Goal: Task Accomplishment & Management: Use online tool/utility

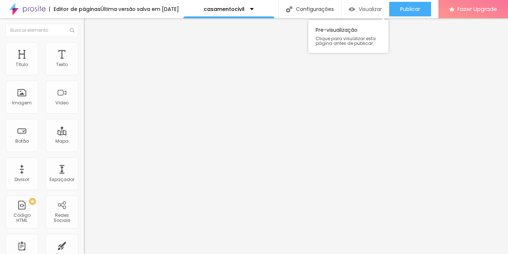
click at [365, 11] on span "Visualizar" at bounding box center [370, 9] width 23 height 6
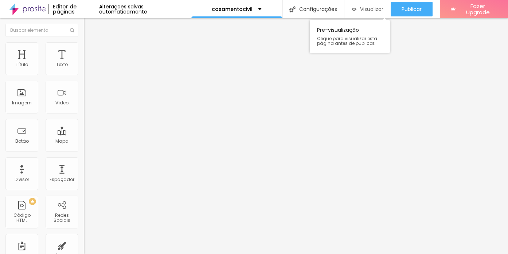
click at [363, 7] on span "Visualizar" at bounding box center [371, 9] width 23 height 6
drag, startPoint x: 38, startPoint y: 85, endPoint x: 0, endPoint y: 81, distance: 38.1
click at [84, 81] on div "Texto Click me Alinhamento [GEOGRAPHIC_DATA] Link URL https:// Abrir em uma nov…" at bounding box center [126, 110] width 84 height 106
paste input ""E tudo isso acontece em 15 minutos." Quinze minutos que podem se perder para s…"
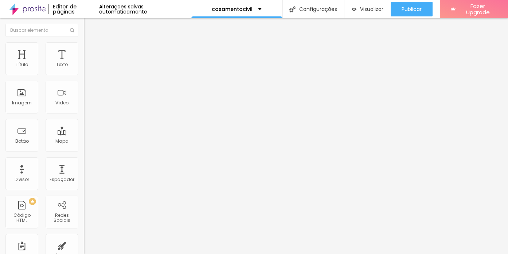
type input ""E tudo isso acontece em 15 minutos." Quinze minutos que podem se perder para s…"
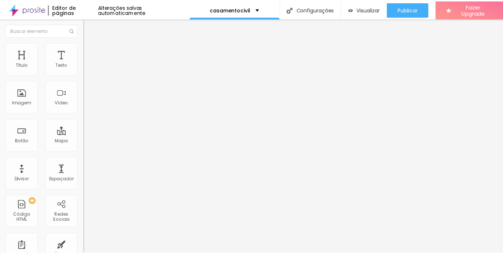
scroll to position [0, 0]
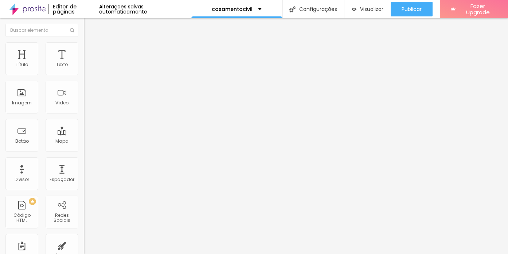
click at [87, 106] on icon "button" at bounding box center [89, 103] width 4 height 4
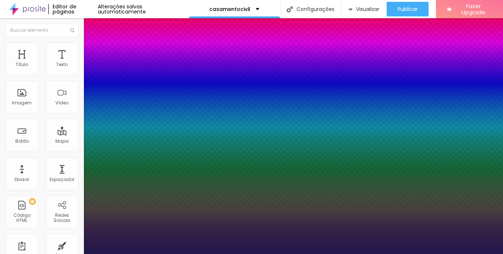
type input "1"
select select "PlayfairDisplay"
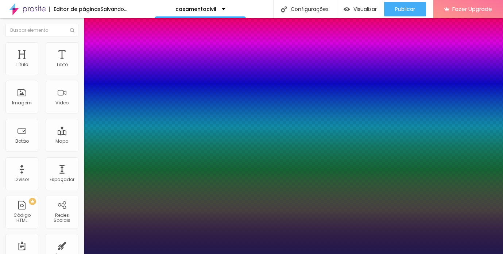
type input "1"
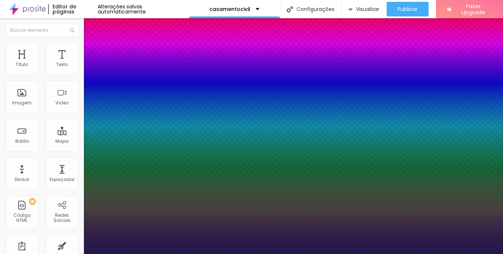
type input "19"
type input "1"
type input "22"
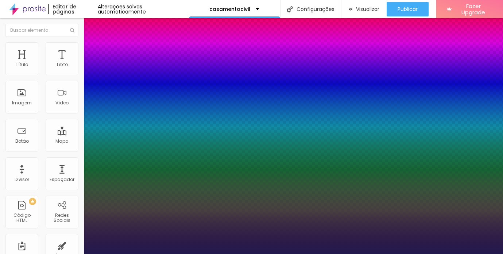
type input "1"
type input "23"
type input "1"
type input "25"
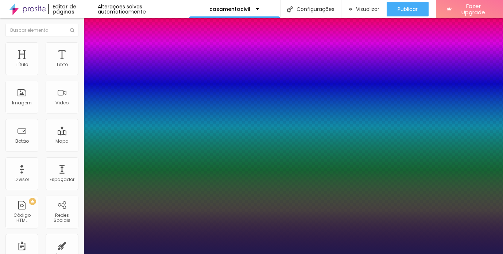
type input "25"
type input "1"
type input "26"
type input "1"
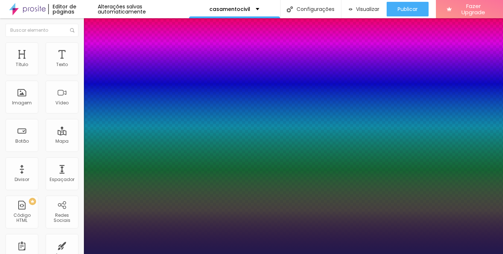
type input "27"
type input "1"
type input "28"
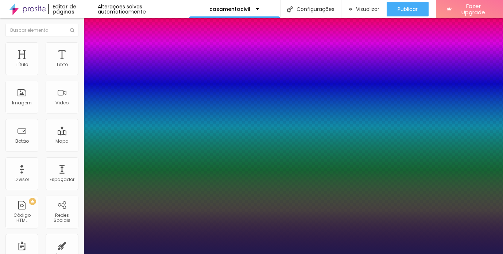
type input "1"
type input "29"
type input "1"
type input "30"
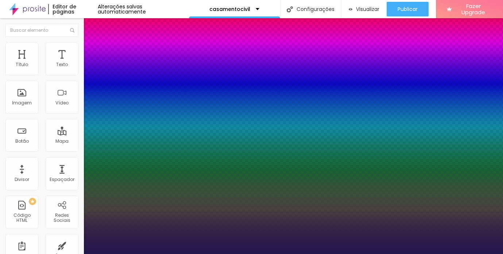
type input "30"
type input "1"
type input "31"
type input "1"
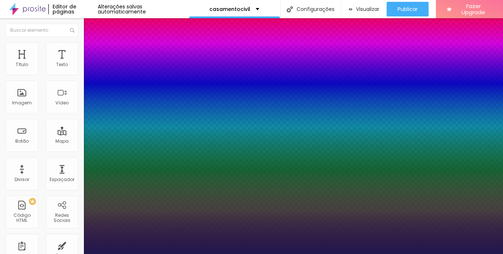
type input "32"
type input "1"
type input "33"
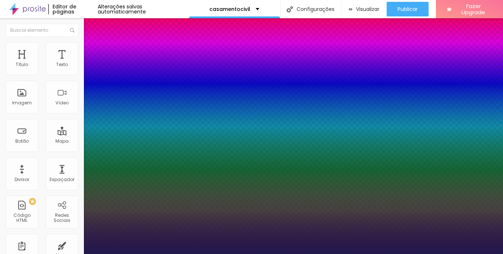
type input "1"
drag, startPoint x: 99, startPoint y: 206, endPoint x: 108, endPoint y: 207, distance: 8.5
type input "33"
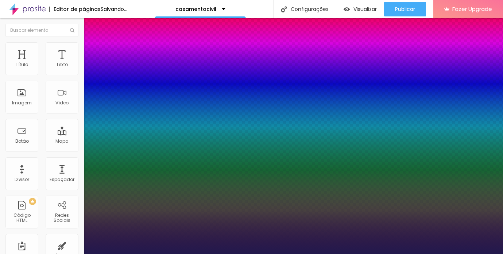
type input "1"
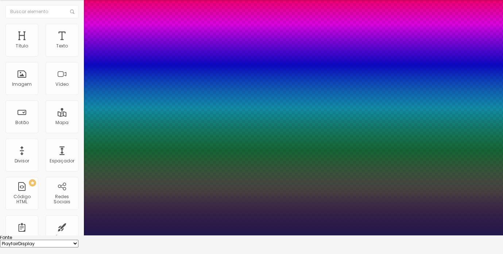
scroll to position [59, 0]
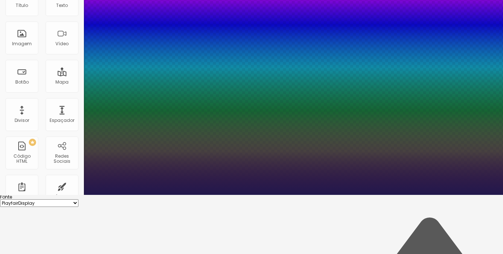
click at [202, 195] on div at bounding box center [251, 195] width 503 height 0
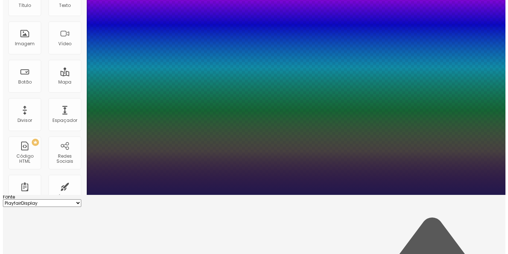
scroll to position [0, 0]
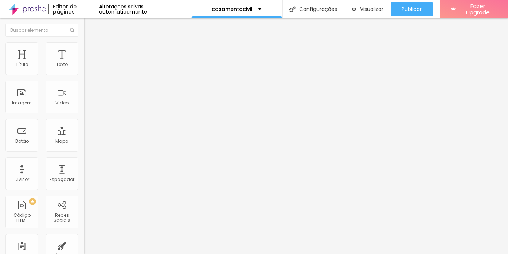
click at [84, 48] on li "Estilo" at bounding box center [126, 45] width 84 height 7
click at [84, 47] on li "Estilo" at bounding box center [126, 45] width 84 height 7
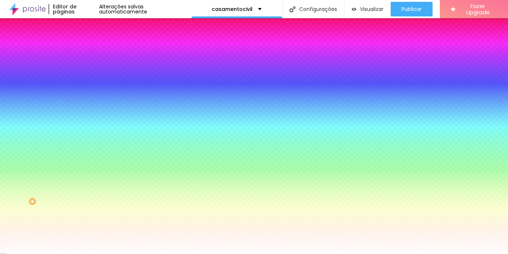
click at [84, 70] on div at bounding box center [126, 70] width 84 height 0
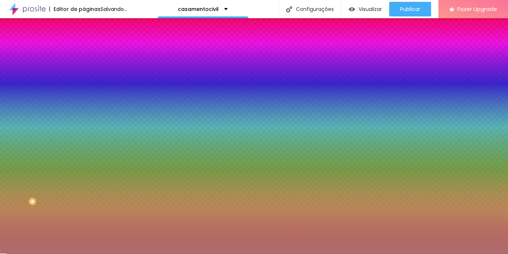
drag, startPoint x: 41, startPoint y: 108, endPoint x: 30, endPoint y: 99, distance: 14.6
click at [30, 99] on div at bounding box center [254, 127] width 508 height 254
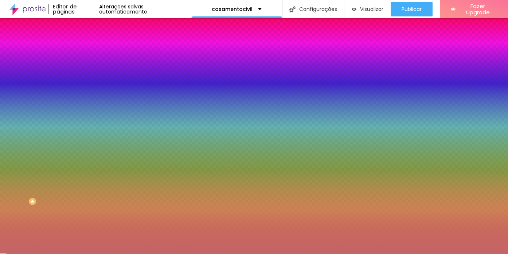
type input "#C76C6C"
drag, startPoint x: 29, startPoint y: 99, endPoint x: 33, endPoint y: 94, distance: 6.5
click at [231, 56] on div at bounding box center [231, 55] width 1 height 1
click at [89, 25] on div "Editar Coluna" at bounding box center [111, 27] width 45 height 6
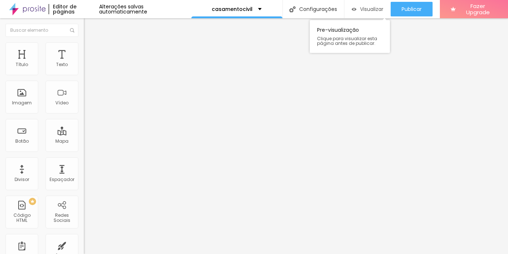
click at [374, 8] on span "Visualizar" at bounding box center [371, 9] width 23 height 6
click at [84, 70] on button "button" at bounding box center [89, 66] width 10 height 8
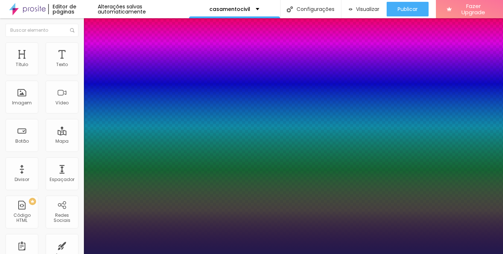
type input "1"
select select "PlayfairDisplay"
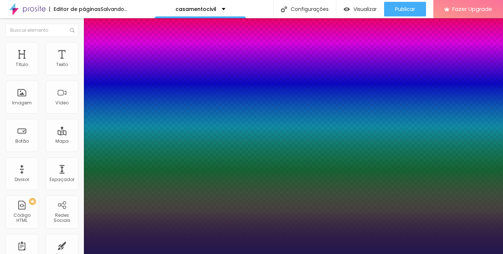
type input "1"
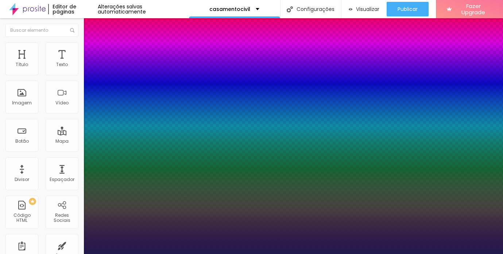
click at [231, 253] on div at bounding box center [251, 254] width 503 height 0
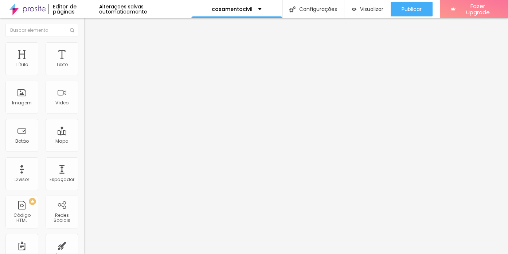
click at [87, 67] on icon "button" at bounding box center [88, 65] width 3 height 3
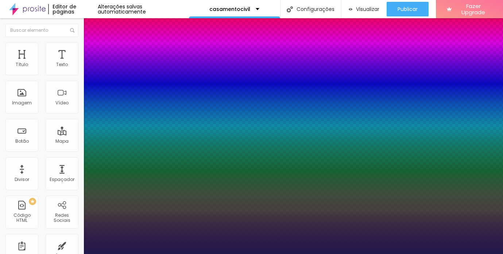
type input "1"
type input "15"
type input "1"
type input "16"
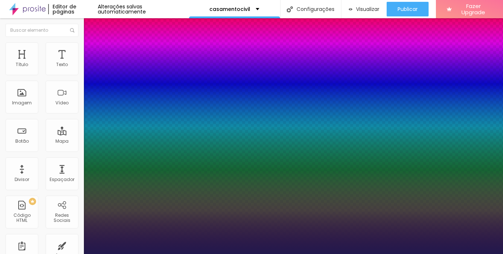
type input "16"
type input "1"
type input "17"
type input "1"
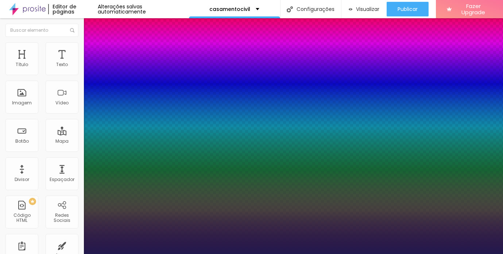
type input "18"
type input "1"
type input "19"
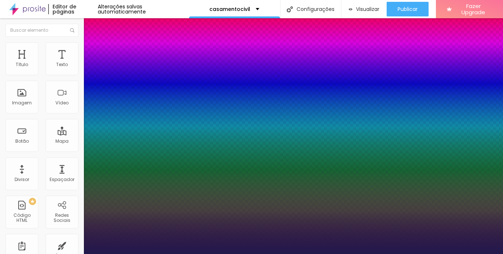
type input "1"
type input "19"
click at [22, 253] on div at bounding box center [251, 254] width 503 height 0
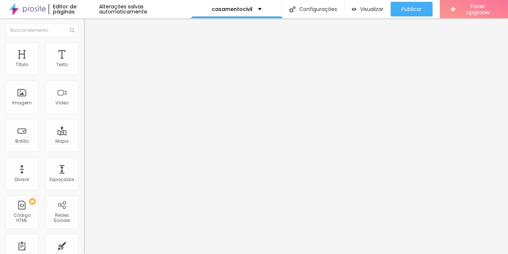
click at [84, 163] on div "Editar Texto Estilo Avançado Tipografia Voltar ao padrão Sombra DESATIVADO Volt…" at bounding box center [126, 135] width 84 height 235
click at [22, 56] on div "Título" at bounding box center [21, 58] width 33 height 33
click at [84, 108] on button "button" at bounding box center [89, 104] width 10 height 8
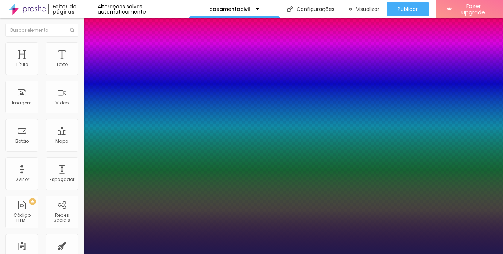
type input "1"
type input "15"
type input "1"
type input "16"
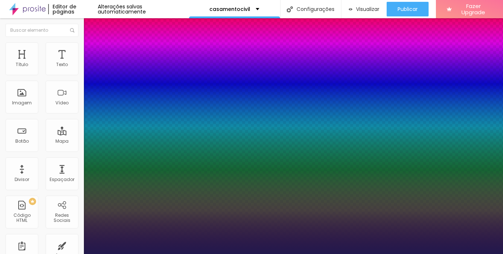
type input "16"
type input "1"
type input "17"
type input "1"
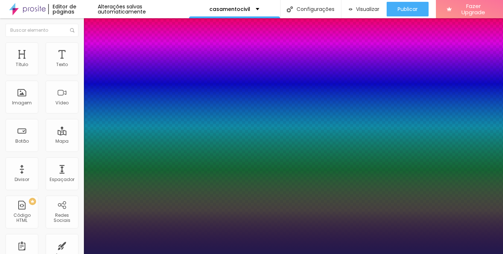
type input "18"
type input "1"
type input "21"
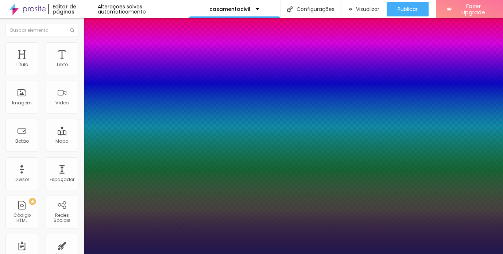
type input "1"
type input "22"
type input "1"
type input "23"
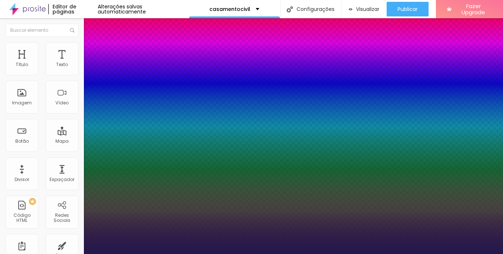
type input "23"
type input "1"
type input "24"
type input "1"
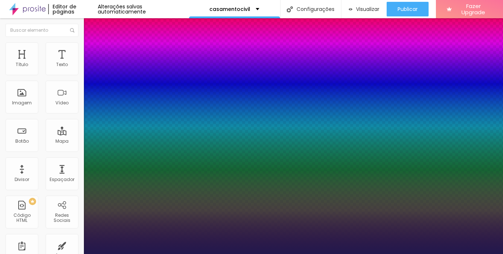
type input "25"
type input "1"
type input "26"
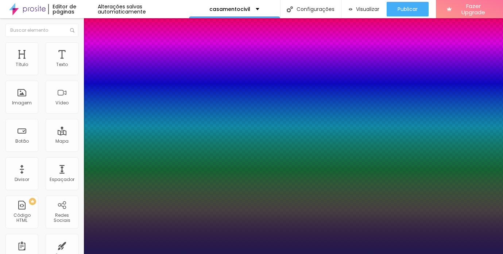
type input "1"
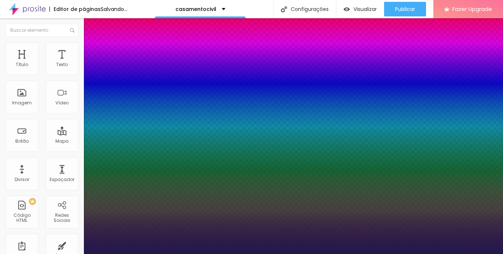
type input "28"
type input "1"
type input "29"
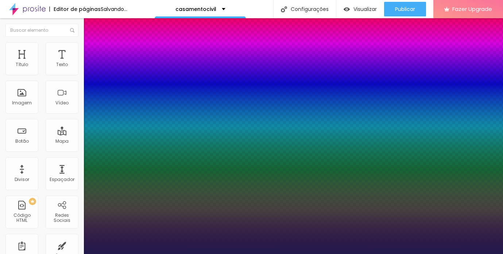
type input "1"
type input "30"
type input "1"
type input "31"
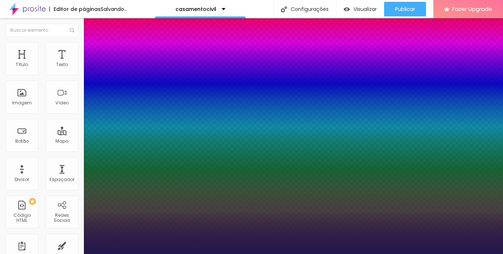
type input "31"
type input "1"
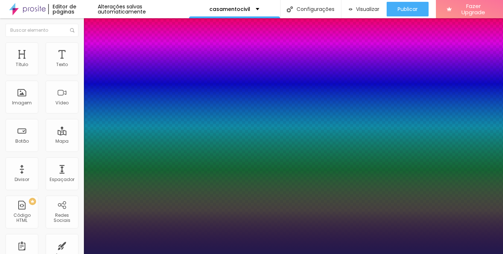
drag, startPoint x: 98, startPoint y: 205, endPoint x: 107, endPoint y: 207, distance: 9.4
type input "31"
click at [196, 253] on div at bounding box center [251, 254] width 503 height 0
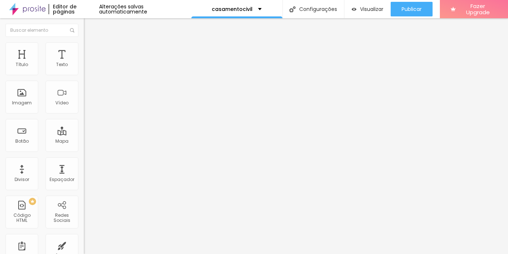
click at [84, 108] on button "button" at bounding box center [89, 104] width 10 height 8
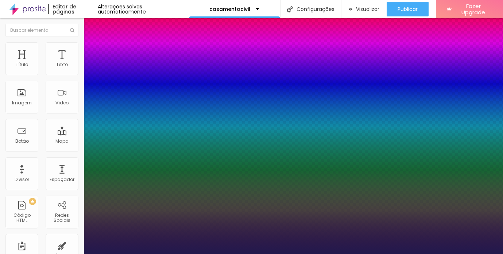
type input "1"
select select "Raleway"
type input "1"
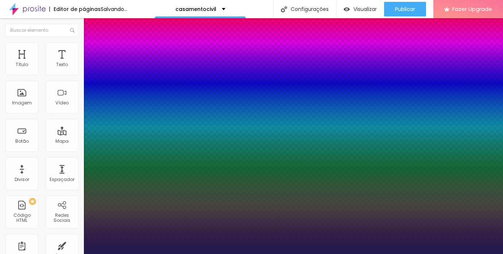
click at [225, 253] on div at bounding box center [251, 254] width 503 height 0
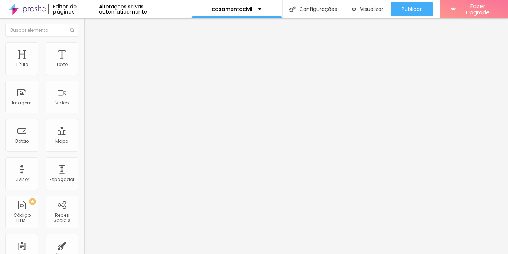
click at [87, 106] on icon "button" at bounding box center [89, 103] width 4 height 4
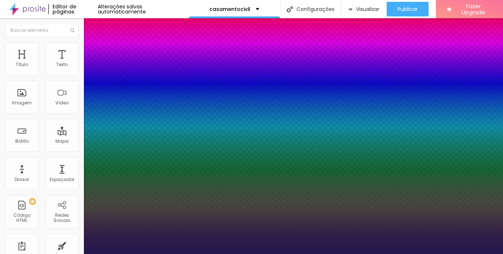
type input "1"
select select "SourceSansPro"
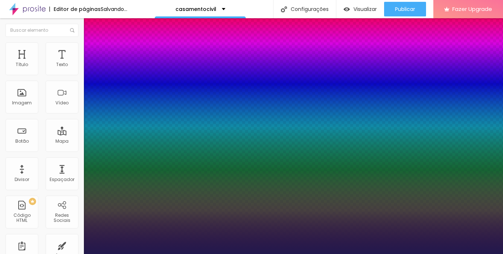
type input "1"
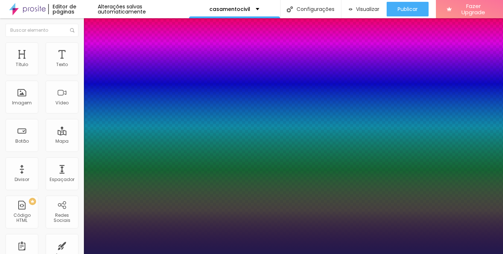
click at [444, 0] on html "Editor de páginas Alterações salvas automaticamente casamentocivil Configuraçõe…" at bounding box center [251, 127] width 503 height 254
click at [287, 253] on div at bounding box center [251, 254] width 503 height 0
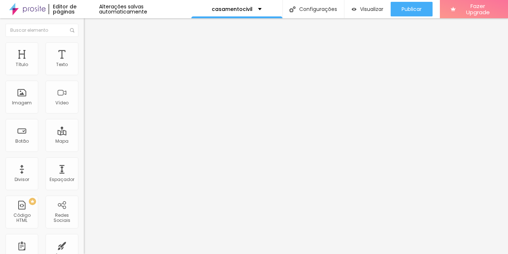
click at [89, 26] on img "button" at bounding box center [92, 27] width 6 height 6
click at [84, 108] on button "button" at bounding box center [89, 104] width 10 height 8
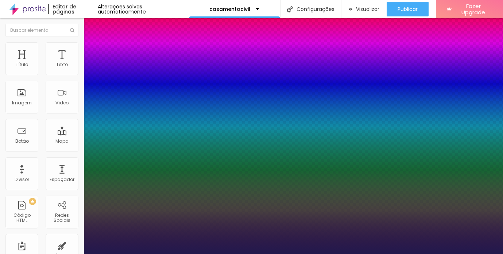
type input "1"
click at [274, 253] on div at bounding box center [251, 254] width 503 height 0
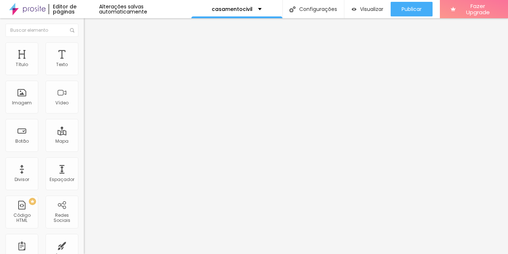
click at [84, 70] on button "button" at bounding box center [89, 66] width 10 height 8
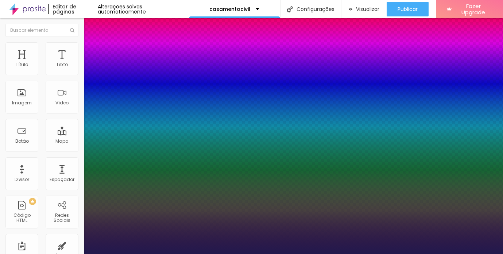
type input "1"
select select "SourceSansPro"
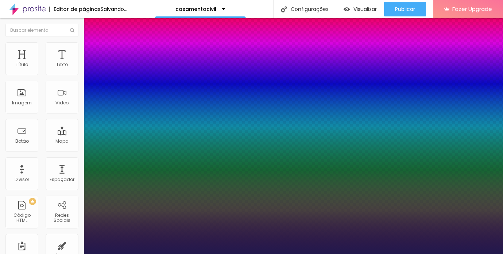
type input "1"
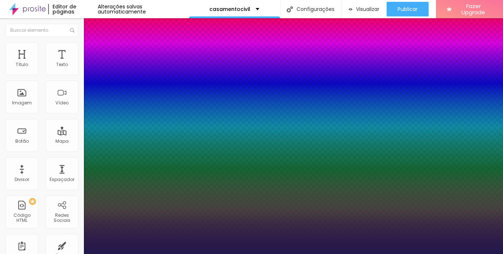
click at [209, 253] on div at bounding box center [251, 254] width 503 height 0
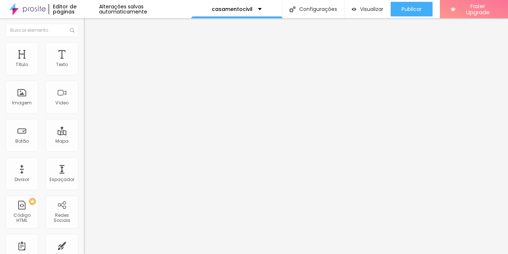
click at [87, 68] on icon "button" at bounding box center [89, 65] width 4 height 4
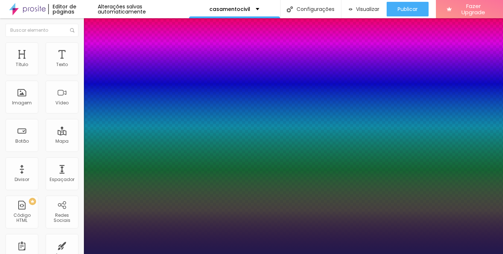
type input "1"
type input "14"
type input "1"
type input "17"
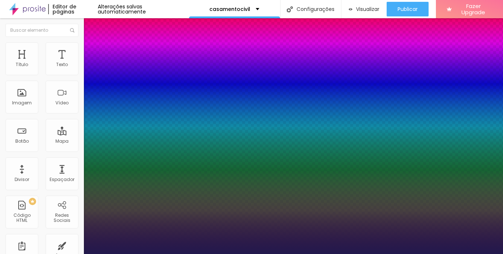
type input "17"
type input "1"
type input "19"
type input "1"
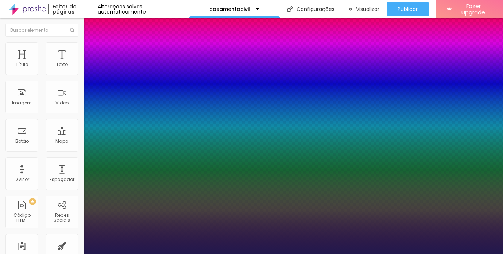
type input "20"
type input "1"
type input "22"
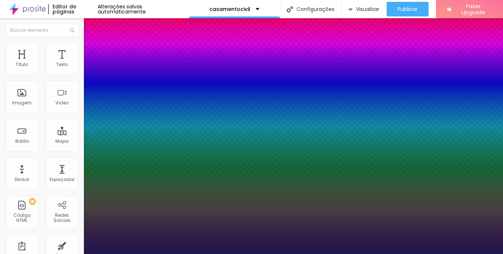
type input "1"
type input "25"
type input "1"
type input "30"
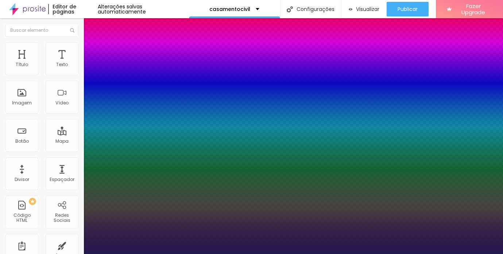
type input "30"
type input "1"
type input "31"
type input "1"
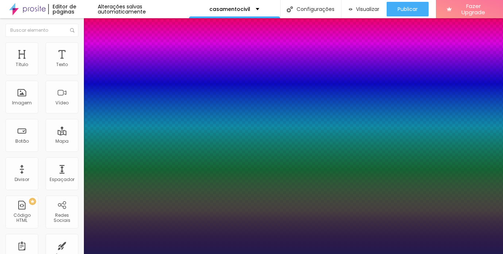
type input "32"
type input "1"
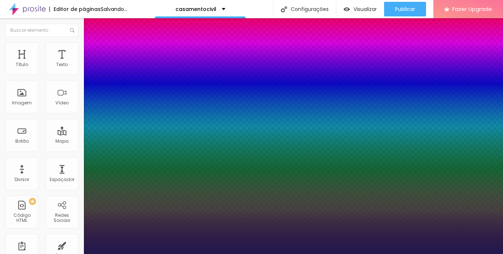
type input "30"
type input "1"
type input "28"
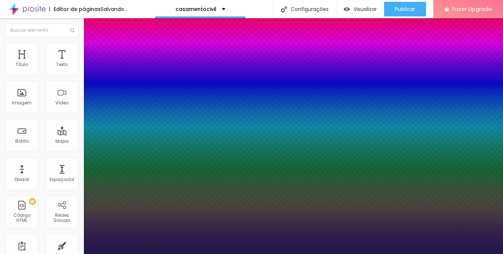
type input "1"
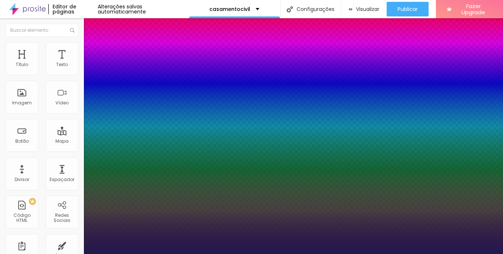
drag, startPoint x: 97, startPoint y: 124, endPoint x: 105, endPoint y: 124, distance: 8.4
type input "28"
type input "1"
click at [283, 253] on div at bounding box center [251, 254] width 503 height 0
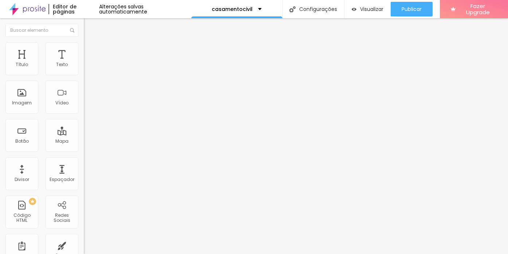
click at [84, 108] on button "button" at bounding box center [89, 104] width 10 height 8
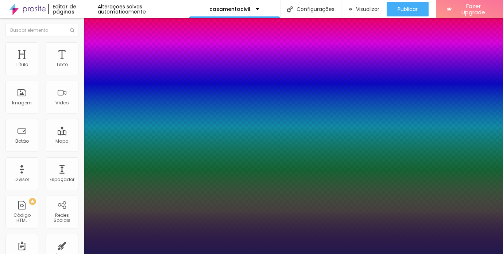
type input "1"
select select "PlayfairDisplay"
type input "1"
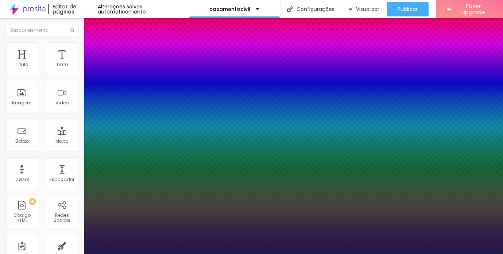
click at [148, 253] on div at bounding box center [251, 254] width 503 height 0
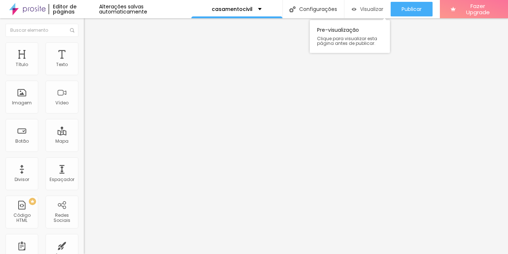
click at [369, 11] on span "Visualizar" at bounding box center [371, 9] width 23 height 6
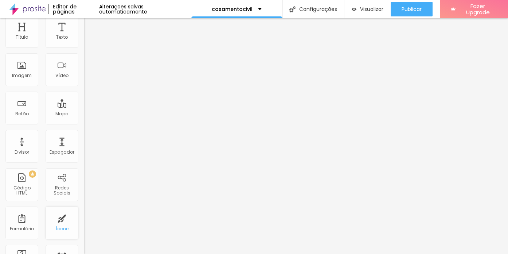
scroll to position [42, 0]
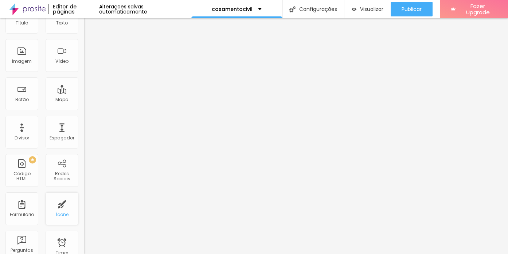
click at [60, 207] on div "Ícone" at bounding box center [62, 208] width 33 height 33
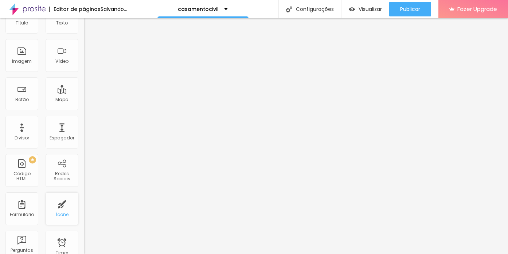
scroll to position [0, 0]
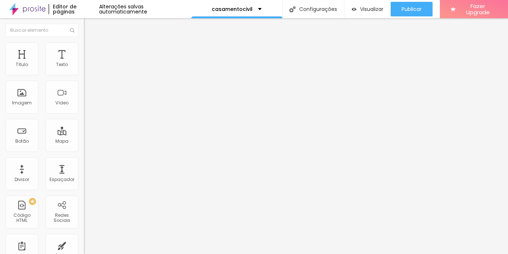
click at [88, 67] on span "Trocar icone" at bounding box center [104, 64] width 32 height 6
type input "clock"
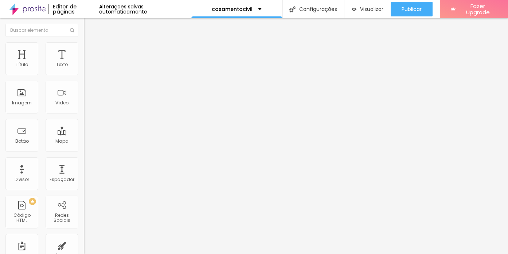
click at [89, 26] on img "button" at bounding box center [92, 27] width 6 height 6
click at [87, 67] on icon "button" at bounding box center [88, 65] width 3 height 3
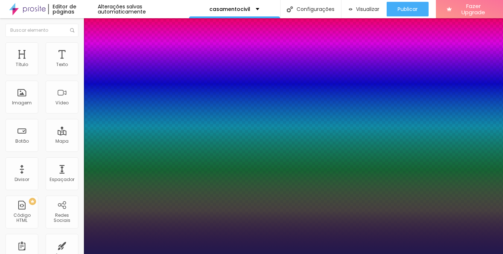
type input "1"
select select "SourceSansPro"
type input "1"
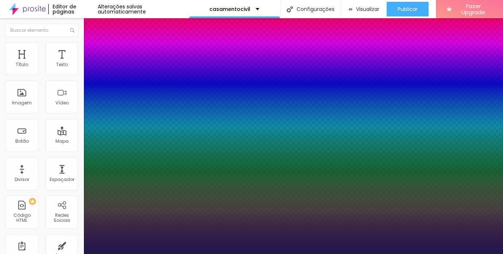
click at [188, 253] on div at bounding box center [251, 254] width 503 height 0
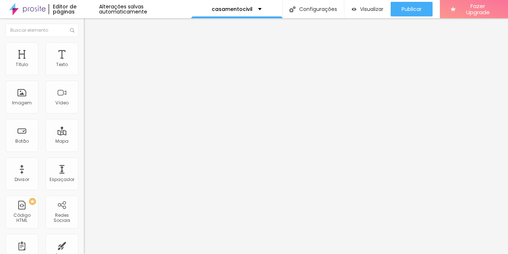
click at [84, 49] on li "Estilo" at bounding box center [126, 45] width 84 height 7
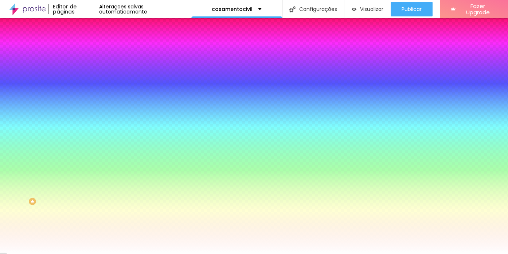
click at [87, 115] on icon "button" at bounding box center [89, 117] width 4 height 4
type input "1"
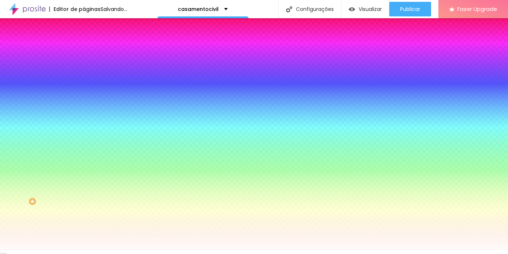
type input "2"
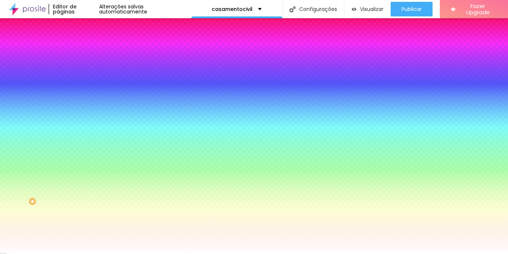
drag, startPoint x: 80, startPoint y: 155, endPoint x: 113, endPoint y: 158, distance: 32.9
type input "2"
click at [150, 223] on div at bounding box center [254, 127] width 508 height 254
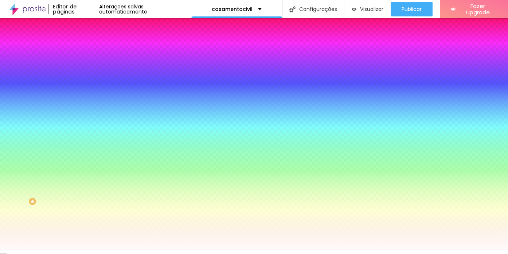
click at [150, 224] on div at bounding box center [254, 127] width 508 height 254
type input "#D4D483"
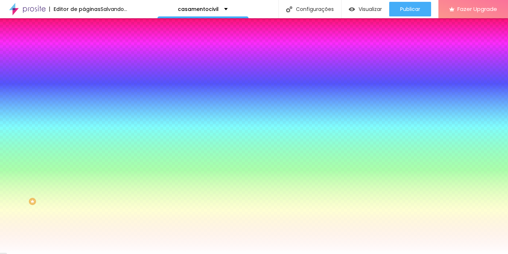
drag, startPoint x: 108, startPoint y: 185, endPoint x: 115, endPoint y: 187, distance: 7.4
click at [115, 187] on div at bounding box center [254, 127] width 508 height 254
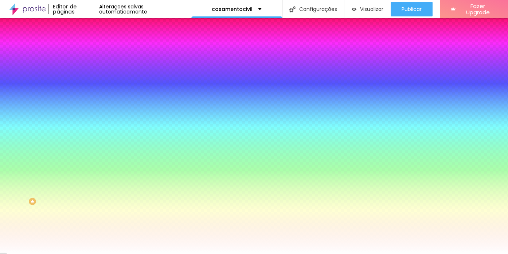
click at [187, 253] on div at bounding box center [254, 254] width 508 height 0
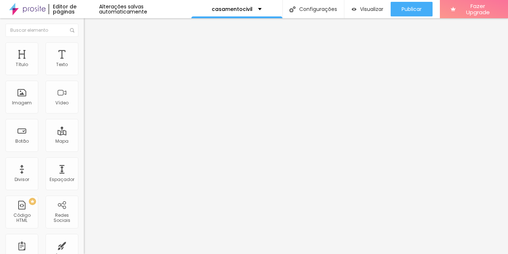
click at [88, 67] on span "Trocar icone" at bounding box center [104, 64] width 32 height 6
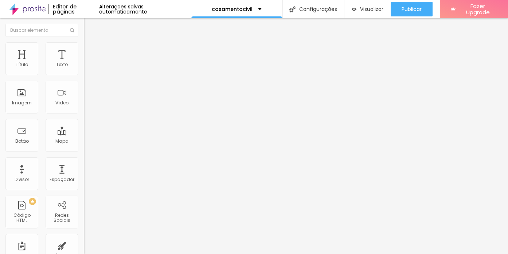
type input "hear"
click at [89, 25] on img "button" at bounding box center [92, 27] width 6 height 6
click at [87, 68] on icon "button" at bounding box center [89, 65] width 4 height 4
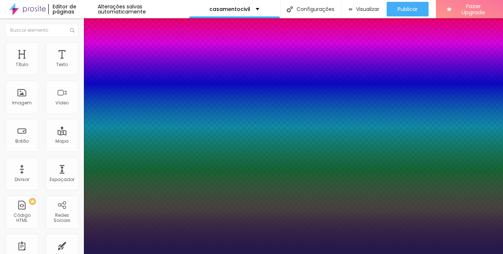
type input "1"
select select "SourceSansPro"
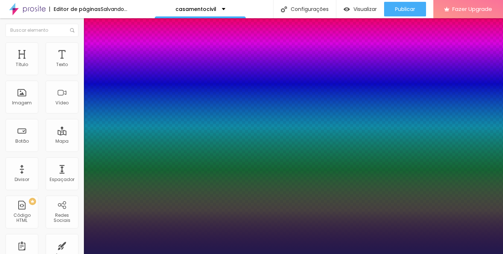
type input "1"
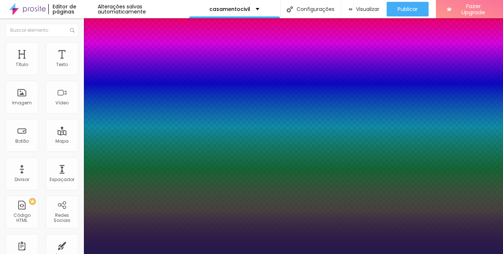
click at [207, 253] on div at bounding box center [251, 254] width 503 height 0
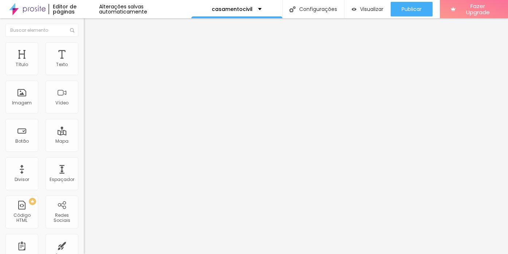
click at [84, 70] on button "button" at bounding box center [89, 66] width 10 height 8
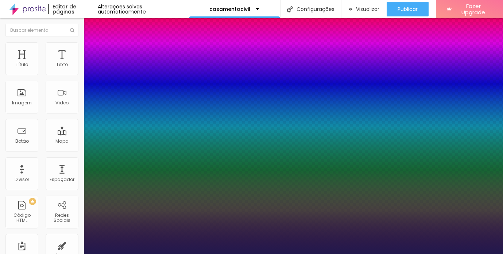
type input "1"
select select "SourceSansPro"
type input "1"
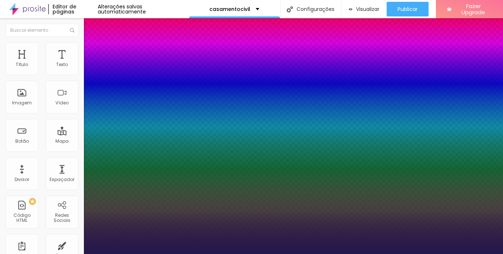
click at [220, 253] on div at bounding box center [251, 254] width 503 height 0
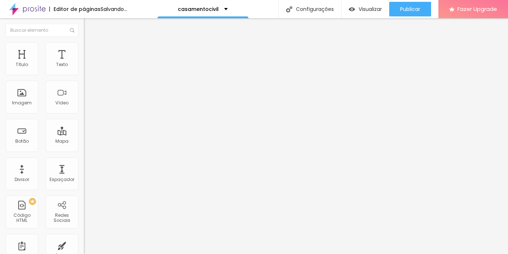
click at [89, 26] on div "Editar Texto" at bounding box center [110, 27] width 42 height 6
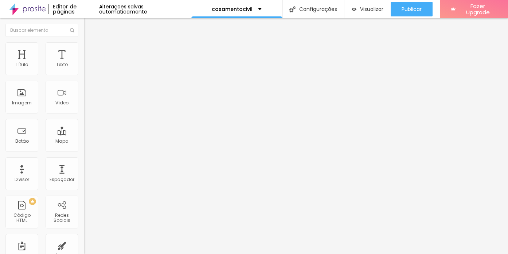
click at [84, 48] on li "Estilo" at bounding box center [126, 45] width 84 height 7
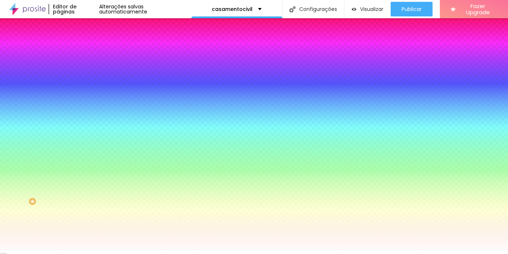
click at [87, 115] on icon "button" at bounding box center [89, 117] width 4 height 4
type input "1"
type input "2"
drag, startPoint x: 82, startPoint y: 154, endPoint x: 109, endPoint y: 156, distance: 27.1
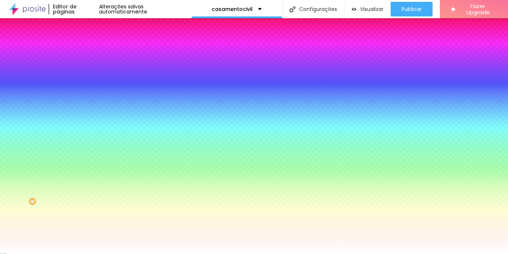
type input "2"
click at [215, 253] on div at bounding box center [254, 254] width 508 height 0
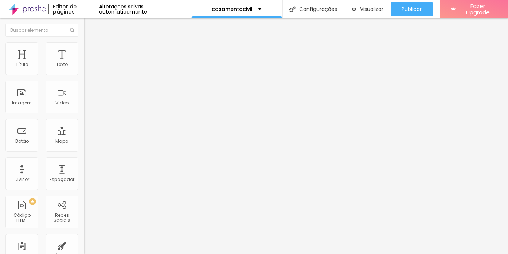
click at [90, 49] on span "Estilo" at bounding box center [95, 47] width 11 height 6
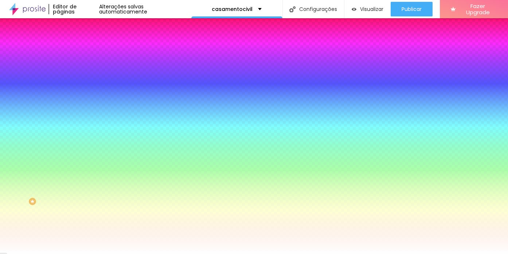
click at [87, 116] on icon "button" at bounding box center [88, 117] width 3 height 3
drag, startPoint x: 141, startPoint y: 169, endPoint x: 164, endPoint y: 169, distance: 22.6
click at [215, 253] on div at bounding box center [254, 254] width 508 height 0
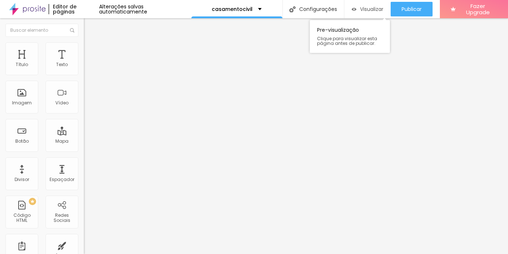
click at [367, 9] on span "Visualizar" at bounding box center [371, 9] width 23 height 6
click at [90, 50] on span "Estilo" at bounding box center [95, 47] width 11 height 6
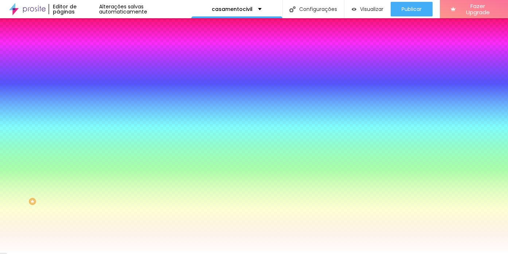
click at [84, 73] on input "#FFFFFF" at bounding box center [127, 73] width 87 height 7
click at [84, 70] on div at bounding box center [126, 70] width 84 height 0
click at [84, 107] on div "Voltar ao padrão" at bounding box center [126, 114] width 84 height 16
click at [84, 114] on button "button" at bounding box center [89, 118] width 10 height 8
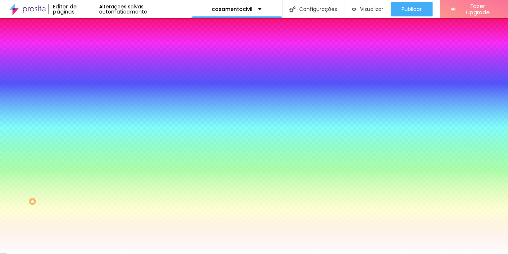
type input "#000000"
drag, startPoint x: 113, startPoint y: 190, endPoint x: 97, endPoint y: 240, distance: 52.1
click at [97, 240] on body "Editor de páginas Alterações salvas automaticamente casamentocivil Configuraçõe…" at bounding box center [254, 127] width 508 height 254
click at [195, 253] on div at bounding box center [254, 254] width 508 height 0
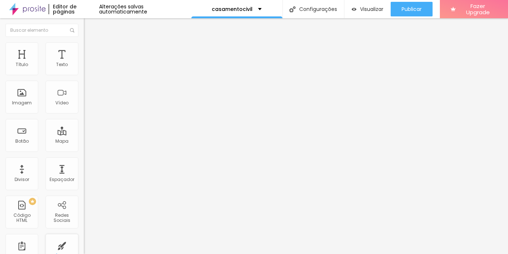
click at [58, 247] on div "Ícone" at bounding box center [62, 250] width 33 height 33
click at [60, 243] on div "Ícone" at bounding box center [62, 250] width 33 height 33
click at [58, 244] on div "Ícone" at bounding box center [62, 250] width 33 height 33
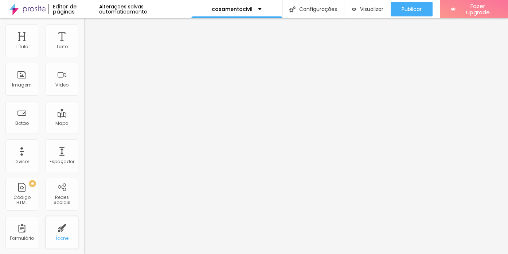
scroll to position [20, 0]
click at [59, 236] on div "Ícone" at bounding box center [62, 235] width 13 height 5
click at [56, 230] on div "Ícone" at bounding box center [62, 230] width 33 height 33
click at [54, 228] on div "Ícone" at bounding box center [62, 230] width 33 height 33
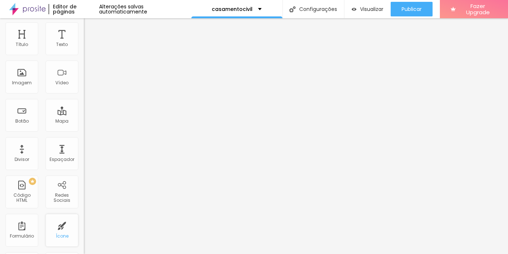
click at [54, 228] on div "Ícone" at bounding box center [62, 230] width 33 height 33
click at [47, 233] on div "Ícone" at bounding box center [62, 230] width 33 height 33
click at [46, 225] on div "Ícone" at bounding box center [62, 230] width 33 height 33
click at [54, 226] on div "Ícone" at bounding box center [62, 230] width 33 height 33
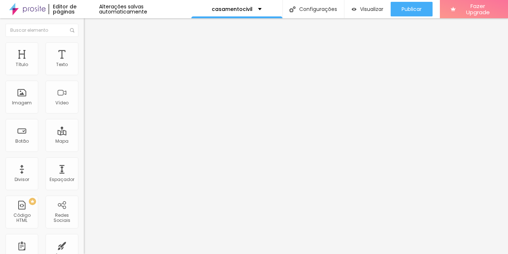
click at [84, 66] on icon at bounding box center [86, 64] width 4 height 4
click at [88, 67] on span "Trocar icone" at bounding box center [104, 64] width 32 height 6
type input "c"
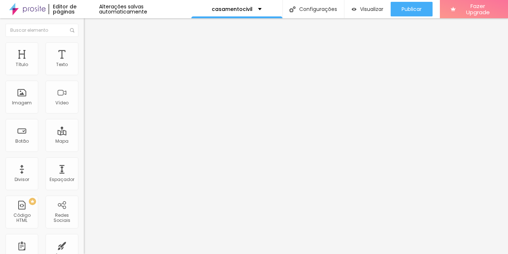
type input "photo"
click at [89, 26] on div "Editar Ícone" at bounding box center [110, 27] width 42 height 6
click at [84, 70] on button "button" at bounding box center [89, 66] width 10 height 8
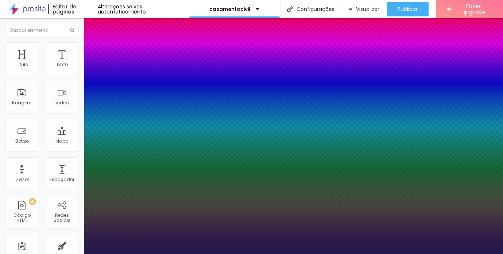
type input "1"
select select "SourceSansPro"
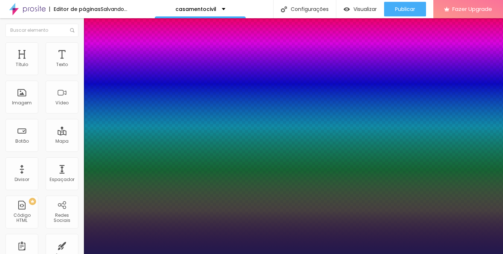
type input "1"
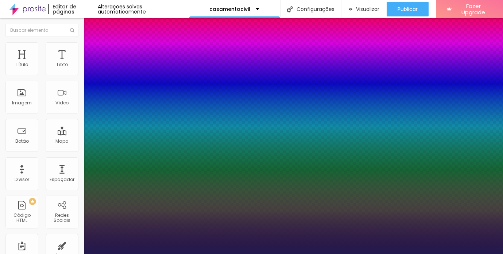
click at [336, 253] on div at bounding box center [251, 254] width 503 height 0
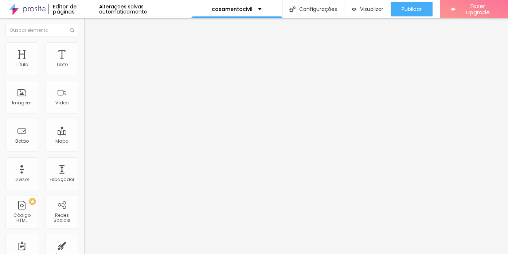
click at [89, 26] on img "button" at bounding box center [92, 27] width 6 height 6
click at [84, 47] on ul "Conteúdo Estilo Avançado" at bounding box center [126, 46] width 84 height 22
click at [84, 47] on li "Estilo" at bounding box center [126, 45] width 84 height 7
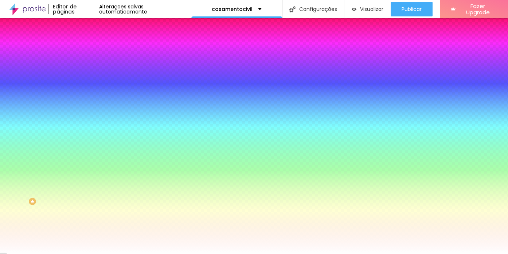
click at [87, 115] on icon "button" at bounding box center [89, 117] width 4 height 4
type input "1"
type input "2"
drag, startPoint x: 80, startPoint y: 155, endPoint x: 109, endPoint y: 157, distance: 28.5
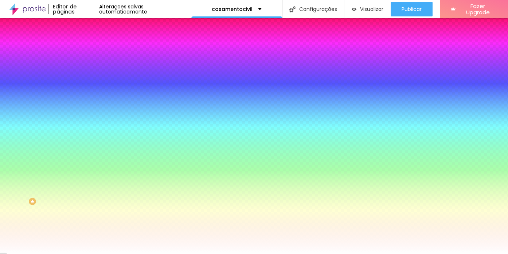
type input "2"
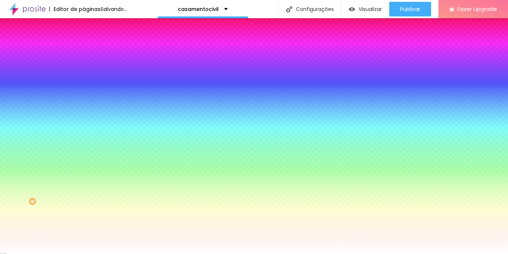
click at [279, 253] on div at bounding box center [254, 254] width 508 height 0
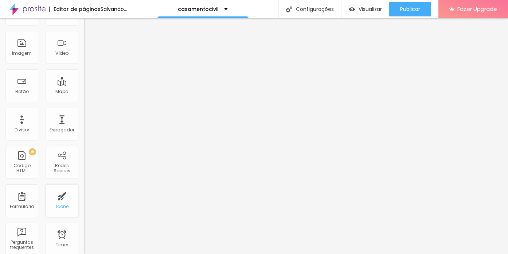
scroll to position [0, 0]
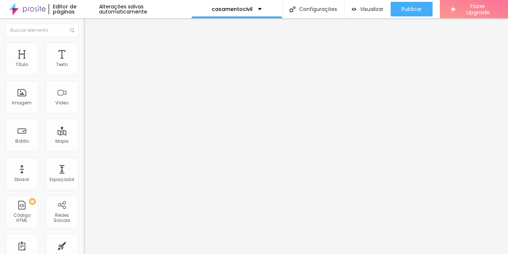
click at [88, 67] on span "Trocar icone" at bounding box center [104, 64] width 32 height 6
type input "star"
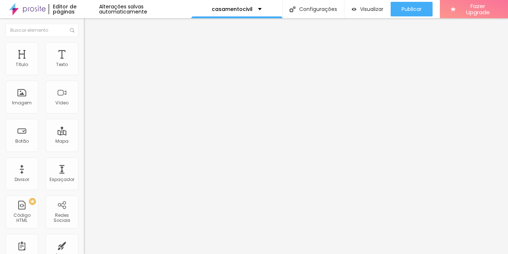
click at [89, 25] on img "button" at bounding box center [92, 27] width 6 height 6
click at [87, 68] on icon "button" at bounding box center [89, 65] width 4 height 4
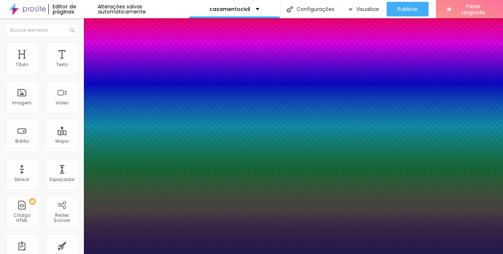
type input "1"
select select "SourceSansPro"
type input "1"
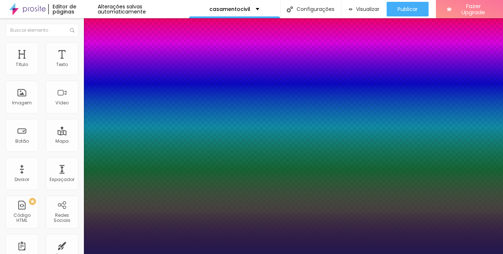
click at [427, 253] on div at bounding box center [251, 254] width 503 height 0
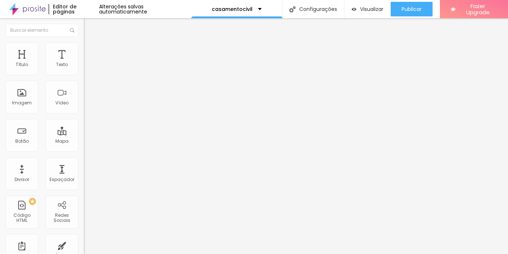
click at [89, 27] on img "button" at bounding box center [92, 27] width 6 height 6
click at [89, 25] on div "Editar Texto" at bounding box center [110, 27] width 42 height 6
click at [89, 26] on img "button" at bounding box center [92, 27] width 6 height 6
click at [84, 133] on div "Editar Texto Estilo Avançado Tipografia Voltar ao padrão Sombra DESATIVADO Volt…" at bounding box center [126, 135] width 84 height 235
click at [90, 50] on span "Estilo" at bounding box center [95, 47] width 11 height 6
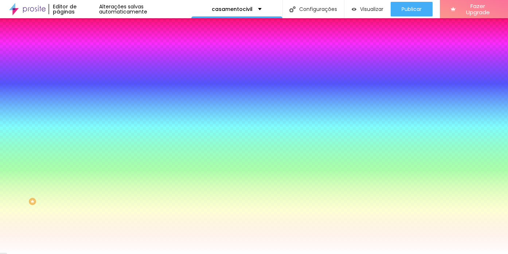
click at [87, 115] on icon "button" at bounding box center [89, 117] width 4 height 4
type input "1"
type input "2"
drag, startPoint x: 80, startPoint y: 155, endPoint x: 111, endPoint y: 159, distance: 31.6
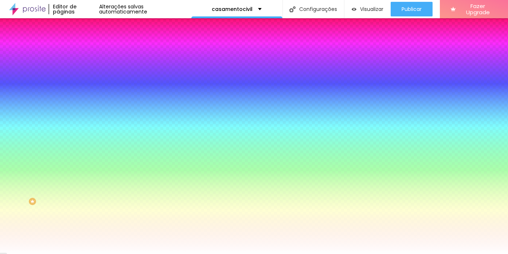
type input "2"
click at [290, 253] on div at bounding box center [254, 254] width 508 height 0
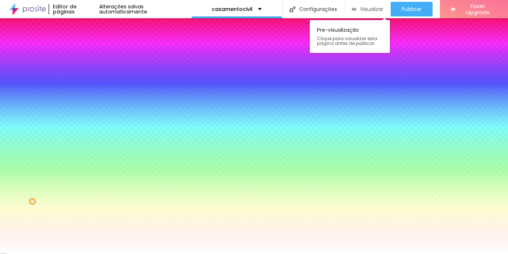
click at [368, 12] on span "Visualizar" at bounding box center [371, 9] width 23 height 6
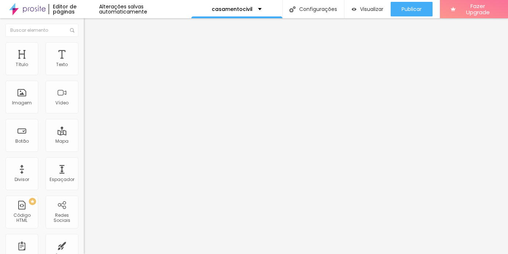
click at [87, 68] on icon "button" at bounding box center [89, 65] width 4 height 4
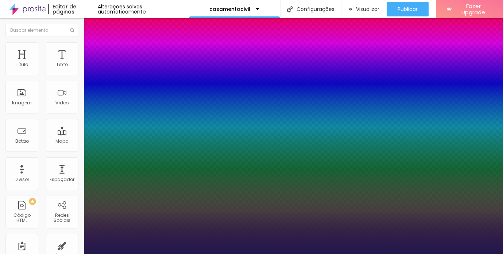
type input "1"
select select "SourceSansPro"
type input "1"
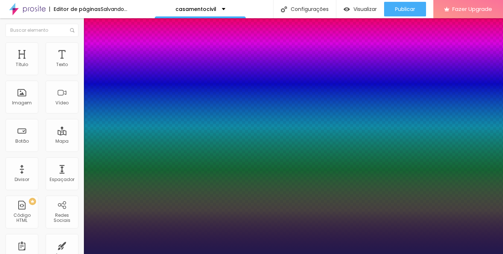
type input "15"
type input "1"
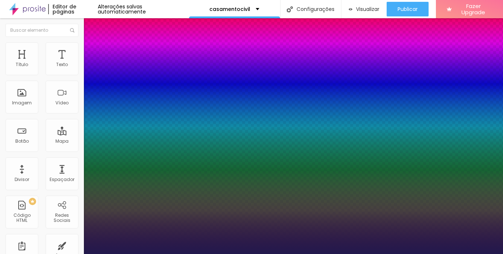
drag, startPoint x: 98, startPoint y: 125, endPoint x: 102, endPoint y: 126, distance: 4.2
click at [375, 253] on div at bounding box center [251, 254] width 503 height 0
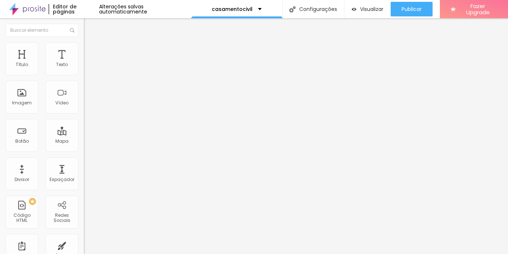
click at [89, 26] on div "Editar Texto" at bounding box center [110, 27] width 42 height 6
click at [84, 47] on li "Estilo" at bounding box center [126, 45] width 84 height 7
click at [90, 50] on span "Estilo" at bounding box center [95, 47] width 11 height 6
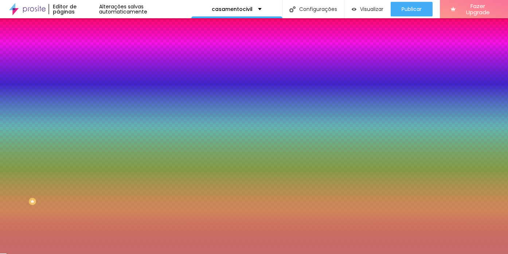
drag, startPoint x: 56, startPoint y: 72, endPoint x: 82, endPoint y: 73, distance: 25.5
click at [84, 73] on div "Cor de fundo Voltar ao padrão #C76C6C Sombra DESATIVADO Voltar ao padrão Borda …" at bounding box center [126, 89] width 84 height 65
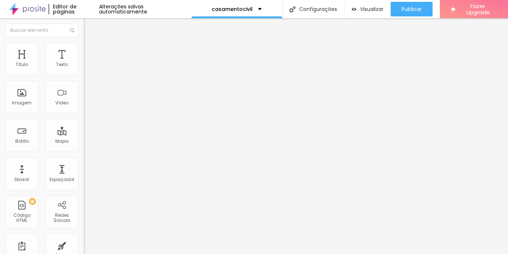
click at [84, 45] on img at bounding box center [87, 45] width 7 height 7
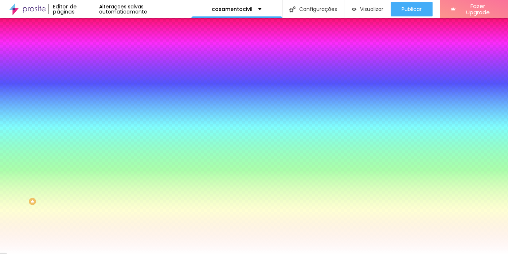
click at [84, 75] on input "#FFFFFF" at bounding box center [127, 73] width 87 height 7
paste input "C76C6C"
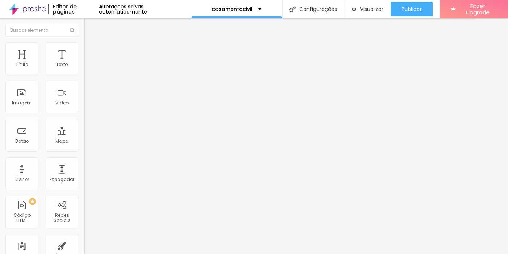
click at [84, 48] on li "Estilo" at bounding box center [126, 45] width 84 height 7
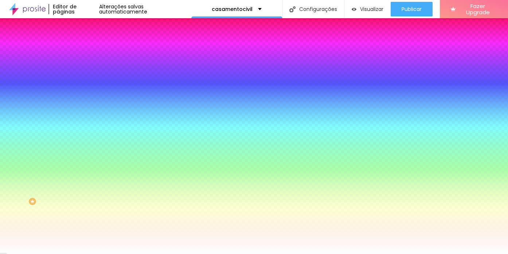
click at [84, 99] on div at bounding box center [126, 99] width 84 height 0
click at [65, 165] on div at bounding box center [254, 127] width 508 height 254
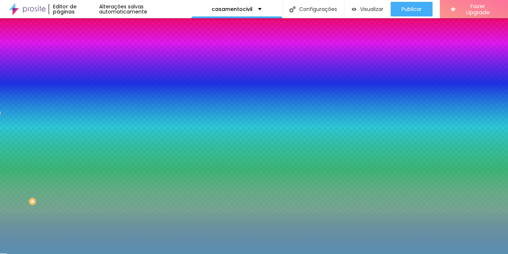
drag, startPoint x: 40, startPoint y: 159, endPoint x: 34, endPoint y: 160, distance: 6.2
click at [34, 159] on div at bounding box center [254, 127] width 508 height 254
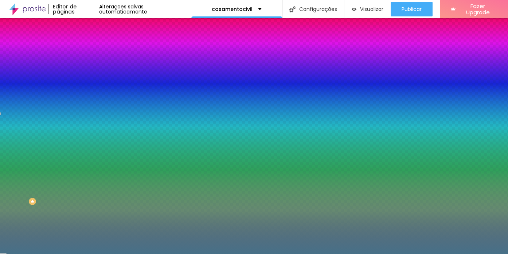
drag, startPoint x: 34, startPoint y: 160, endPoint x: 37, endPoint y: 168, distance: 8.9
click at [242, 119] on div at bounding box center [242, 118] width 1 height 1
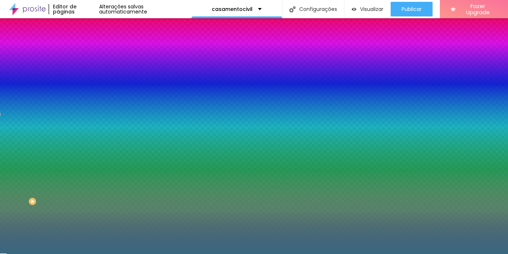
click at [38, 169] on div at bounding box center [254, 127] width 508 height 254
click at [284, 127] on div at bounding box center [284, 125] width 1 height 1
click at [41, 167] on div at bounding box center [254, 127] width 508 height 254
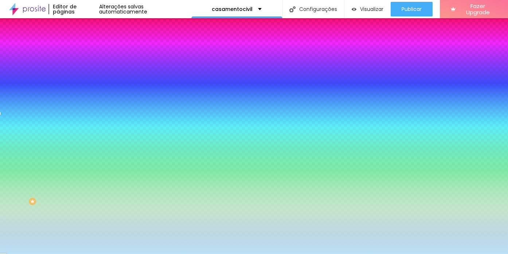
drag, startPoint x: 42, startPoint y: 161, endPoint x: 23, endPoint y: 143, distance: 26.0
click at [23, 143] on div at bounding box center [254, 127] width 508 height 254
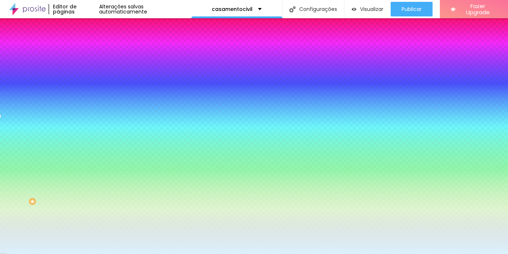
drag, startPoint x: 23, startPoint y: 143, endPoint x: 17, endPoint y: 142, distance: 5.9
click at [66, 4] on div at bounding box center [66, 2] width 1 height 1
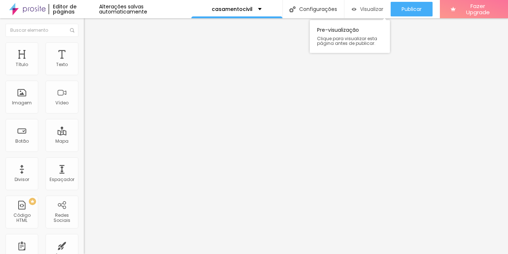
click at [364, 8] on span "Visualizar" at bounding box center [371, 9] width 23 height 6
click at [87, 106] on icon "button" at bounding box center [89, 103] width 4 height 4
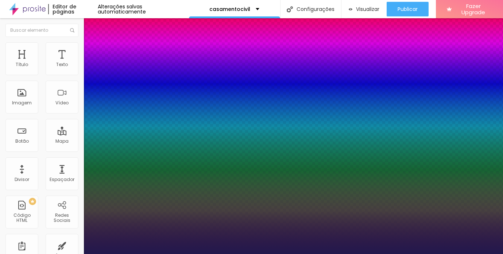
drag, startPoint x: 98, startPoint y: 206, endPoint x: 109, endPoint y: 208, distance: 10.4
click at [195, 253] on div at bounding box center [251, 254] width 503 height 0
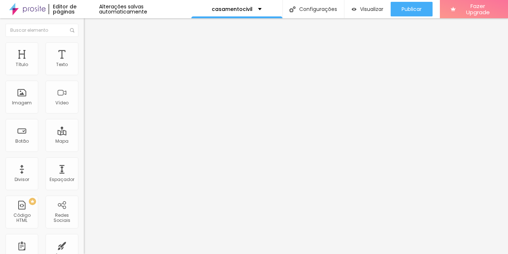
click at [89, 26] on img "button" at bounding box center [92, 27] width 6 height 6
click at [89, 27] on img "button" at bounding box center [92, 27] width 6 height 6
click at [89, 26] on img "button" at bounding box center [92, 27] width 6 height 6
click at [87, 68] on icon "button" at bounding box center [89, 65] width 4 height 4
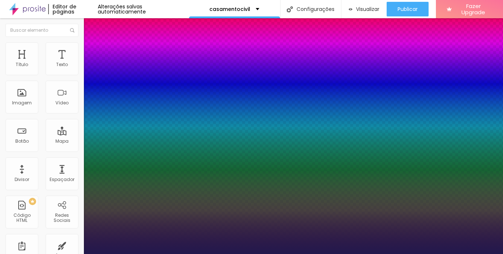
click at [262, 253] on div at bounding box center [251, 254] width 503 height 0
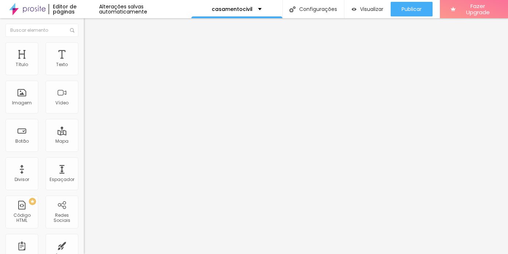
click at [84, 22] on button "Editar Texto" at bounding box center [126, 26] width 84 height 17
click at [84, 70] on button "button" at bounding box center [89, 66] width 10 height 8
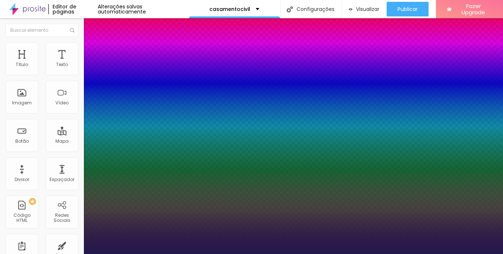
drag, startPoint x: 98, startPoint y: 123, endPoint x: 105, endPoint y: 125, distance: 7.2
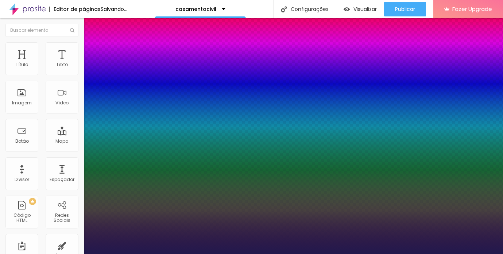
click at [237, 253] on div at bounding box center [251, 254] width 503 height 0
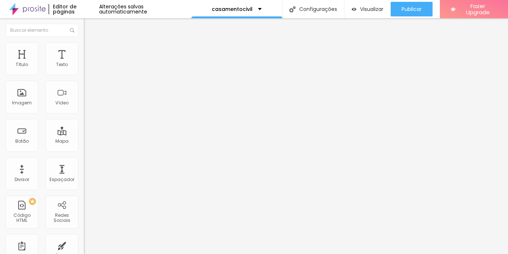
click at [84, 47] on li "Estilo" at bounding box center [126, 45] width 84 height 7
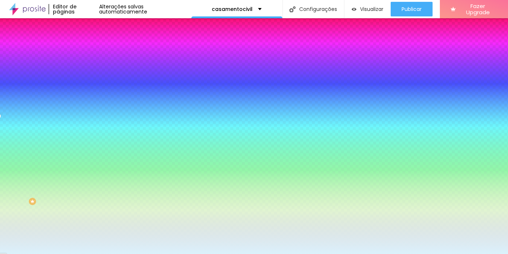
drag, startPoint x: 57, startPoint y: 132, endPoint x: 80, endPoint y: 133, distance: 23.0
click at [84, 133] on div "Imagem de fundo Adicionar imagem Efeito da Imagem Nenhum Nenhum Parallax Cor de…" at bounding box center [126, 104] width 84 height 94
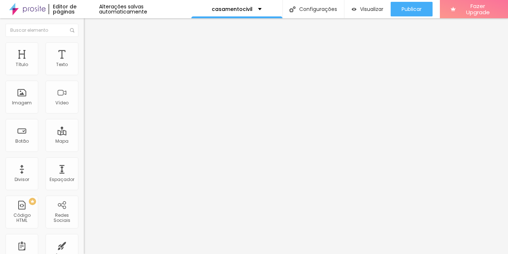
click at [90, 50] on span "Estilo" at bounding box center [95, 47] width 11 height 6
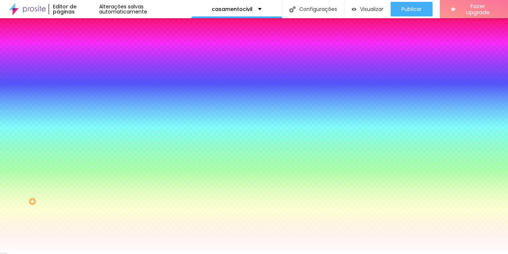
click at [84, 106] on input "#FFFFFF" at bounding box center [127, 102] width 87 height 7
drag, startPoint x: 76, startPoint y: 132, endPoint x: 26, endPoint y: 129, distance: 50.8
click at [84, 106] on div "Cor de fundo Voltar ao padrão #FFFFFF" at bounding box center [126, 96] width 84 height 20
paste input "DBF2FC"
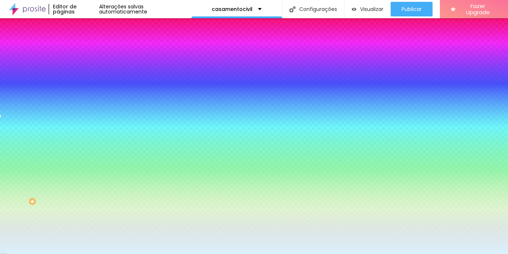
click at [89, 27] on img "button" at bounding box center [92, 27] width 6 height 6
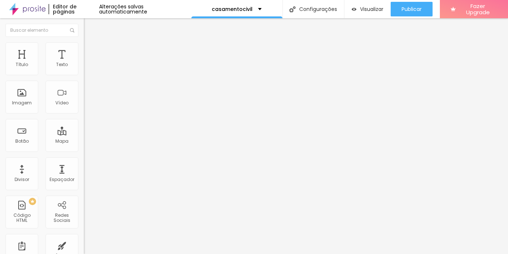
click at [87, 106] on icon "button" at bounding box center [89, 103] width 4 height 4
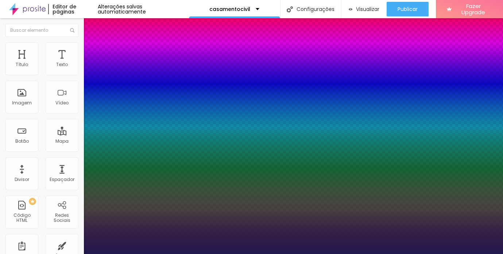
drag, startPoint x: 98, startPoint y: 205, endPoint x: 104, endPoint y: 206, distance: 6.3
click at [122, 253] on div at bounding box center [251, 254] width 503 height 0
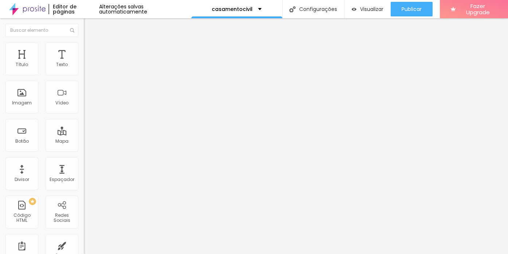
click at [89, 29] on img "button" at bounding box center [92, 27] width 6 height 6
click at [87, 106] on icon "button" at bounding box center [89, 103] width 4 height 4
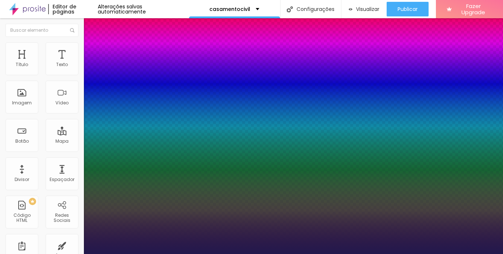
drag, startPoint x: 127, startPoint y: 125, endPoint x: 85, endPoint y: 125, distance: 42.3
click at [85, 253] on div at bounding box center [251, 254] width 503 height 0
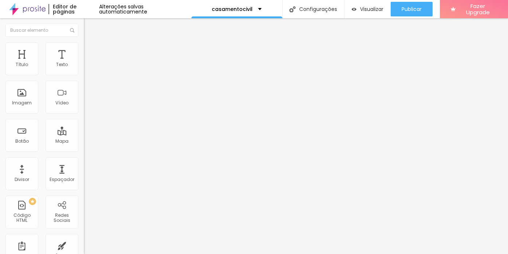
click at [87, 106] on icon "button" at bounding box center [89, 103] width 4 height 4
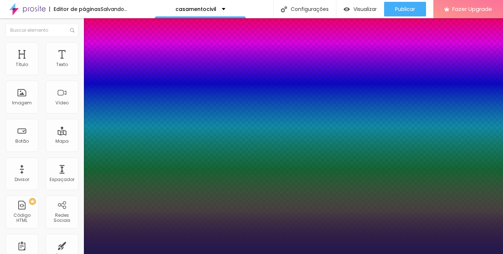
drag, startPoint x: 98, startPoint y: 205, endPoint x: 103, endPoint y: 204, distance: 5.5
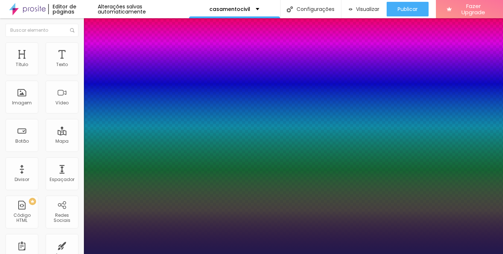
click at [226, 253] on div at bounding box center [251, 254] width 503 height 0
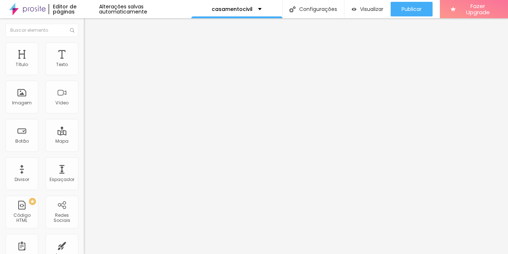
click at [84, 48] on li "Estilo" at bounding box center [126, 45] width 84 height 7
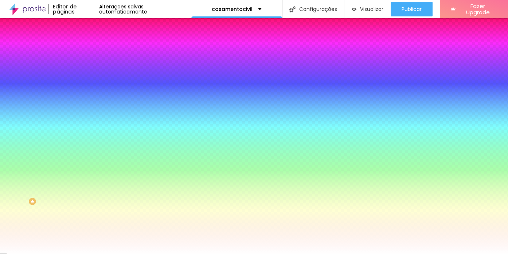
click at [84, 114] on button "button" at bounding box center [89, 118] width 10 height 8
drag, startPoint x: 80, startPoint y: 156, endPoint x: 105, endPoint y: 157, distance: 25.2
click at [203, 253] on div at bounding box center [254, 254] width 508 height 0
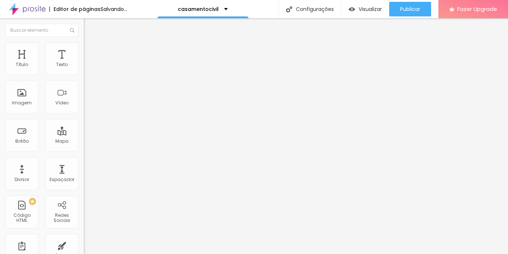
click at [84, 63] on span "Adicionar imagem" at bounding box center [107, 59] width 47 height 6
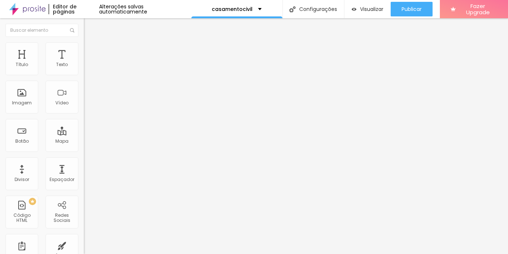
scroll to position [12, 0]
click at [90, 50] on span "Estilo" at bounding box center [95, 47] width 11 height 6
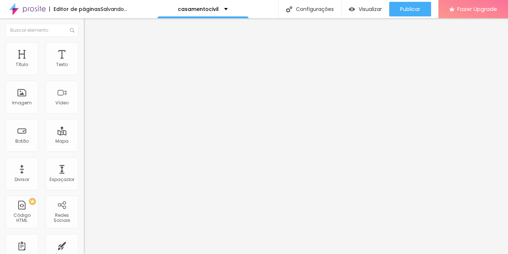
drag, startPoint x: 74, startPoint y: 78, endPoint x: 42, endPoint y: 78, distance: 32.1
click at [84, 75] on input "range" at bounding box center [107, 72] width 47 height 6
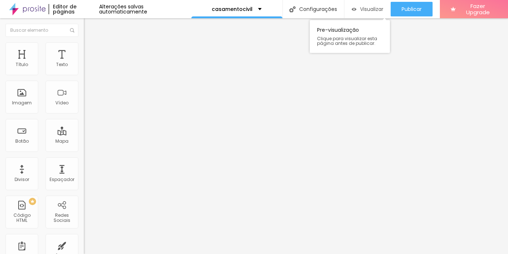
click at [368, 10] on span "Visualizar" at bounding box center [371, 9] width 23 height 6
click at [84, 47] on img at bounding box center [87, 45] width 7 height 7
click at [84, 75] on input "range" at bounding box center [107, 72] width 47 height 6
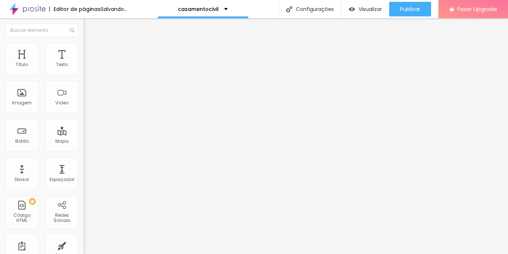
click at [84, 114] on span "Original" at bounding box center [92, 111] width 17 height 6
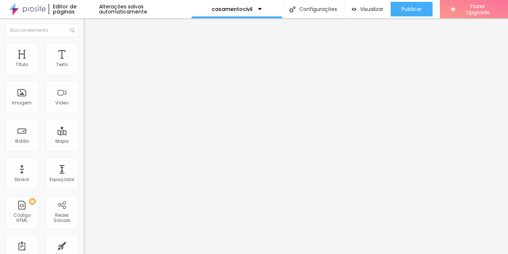
click at [84, 127] on span "Quadrado" at bounding box center [96, 124] width 24 height 6
click at [84, 122] on div "Padrão 4:3" at bounding box center [126, 120] width 84 height 4
click at [84, 118] on div "Cinema 16:9" at bounding box center [126, 115] width 84 height 4
click at [84, 134] on span "Original" at bounding box center [92, 131] width 17 height 6
click at [84, 43] on img at bounding box center [87, 45] width 7 height 7
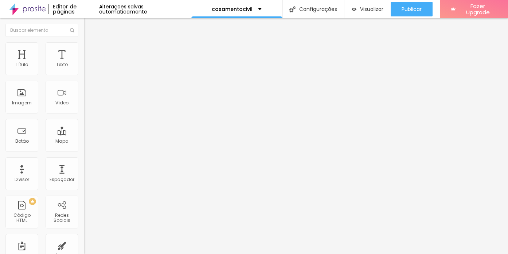
drag, startPoint x: 18, startPoint y: 92, endPoint x: 13, endPoint y: 92, distance: 4.7
click at [84, 160] on input "range" at bounding box center [107, 163] width 47 height 6
click at [87, 197] on icon "button" at bounding box center [89, 199] width 4 height 4
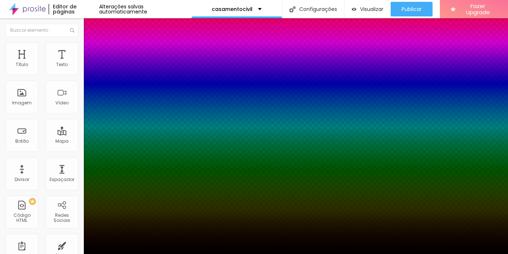
click at [75, 215] on div at bounding box center [254, 127] width 508 height 254
drag, startPoint x: 74, startPoint y: 215, endPoint x: 70, endPoint y: 219, distance: 5.2
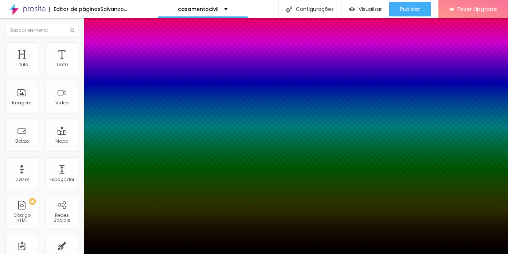
drag, startPoint x: 134, startPoint y: 173, endPoint x: 134, endPoint y: 202, distance: 28.8
click at [134, 202] on div at bounding box center [254, 127] width 508 height 254
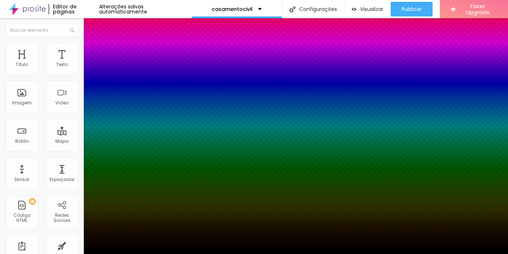
click at [175, 253] on div at bounding box center [254, 254] width 508 height 0
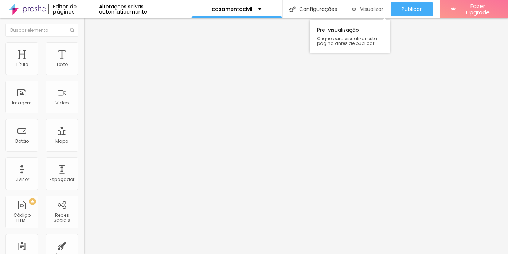
click at [364, 11] on span "Visualizar" at bounding box center [371, 9] width 23 height 6
click at [369, 11] on span "Visualizar" at bounding box center [371, 9] width 23 height 6
click at [84, 42] on li "Estilo" at bounding box center [126, 45] width 84 height 7
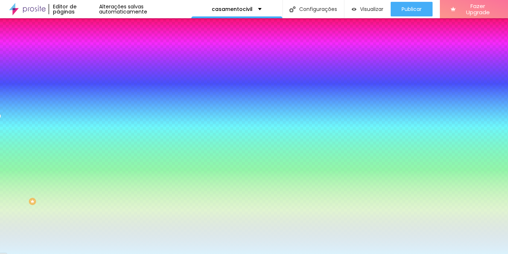
drag, startPoint x: 56, startPoint y: 132, endPoint x: 80, endPoint y: 132, distance: 23.7
click at [84, 132] on div "Imagem de fundo Adicionar imagem Efeito da Imagem Nenhum Nenhum Parallax Cor de…" at bounding box center [126, 104] width 84 height 94
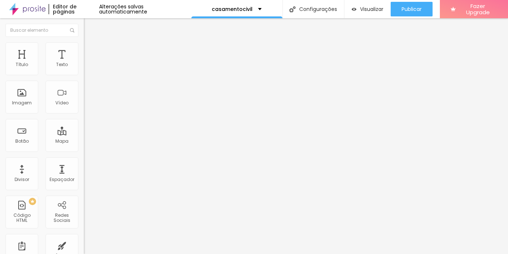
click at [90, 50] on span "Estilo" at bounding box center [95, 47] width 11 height 6
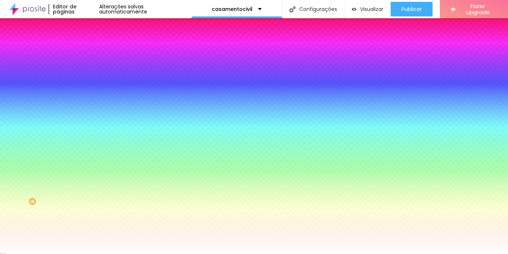
drag, startPoint x: 59, startPoint y: 132, endPoint x: 78, endPoint y: 133, distance: 19.3
click at [84, 106] on input "#FFFFFF" at bounding box center [127, 102] width 87 height 7
paste input "DBF2FC"
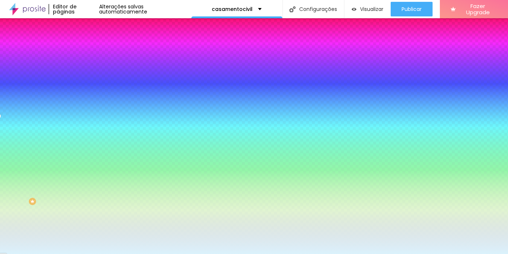
click at [84, 111] on div "Efeitos de fundo" at bounding box center [126, 108] width 84 height 4
click at [84, 30] on button "Editar Seção" at bounding box center [126, 26] width 84 height 17
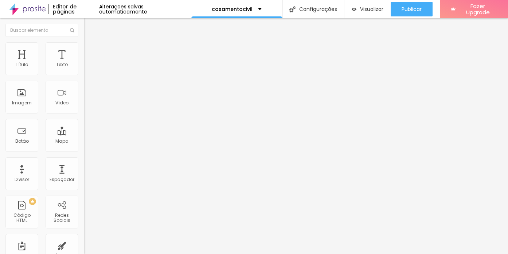
click at [89, 27] on img "button" at bounding box center [92, 27] width 6 height 6
click at [89, 26] on img "button" at bounding box center [92, 27] width 6 height 6
click at [89, 24] on img "button" at bounding box center [92, 27] width 6 height 6
drag, startPoint x: 40, startPoint y: 92, endPoint x: 37, endPoint y: 86, distance: 7.0
click at [84, 92] on div "Editar Coluna Conteúdo Estilo Avançado Alinhamento" at bounding box center [126, 135] width 84 height 235
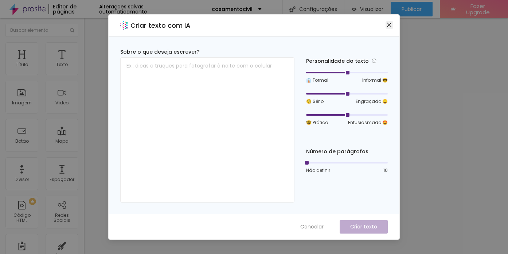
click at [389, 24] on icon "close" at bounding box center [389, 25] width 4 height 4
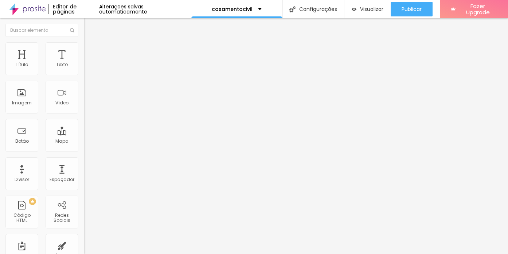
click at [84, 70] on button "button" at bounding box center [89, 66] width 10 height 8
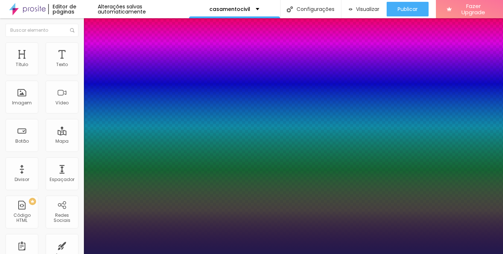
click at [250, 253] on div at bounding box center [251, 254] width 503 height 0
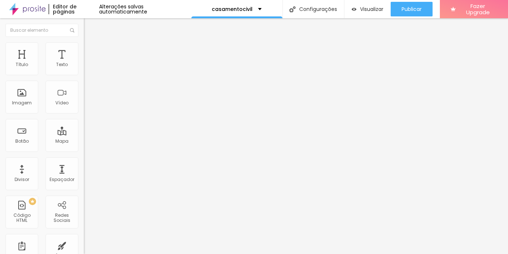
click at [84, 70] on button "button" at bounding box center [89, 66] width 10 height 8
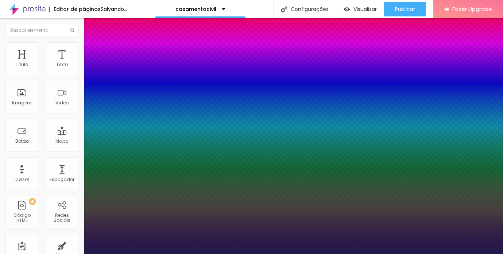
click at [323, 253] on div at bounding box center [251, 254] width 503 height 0
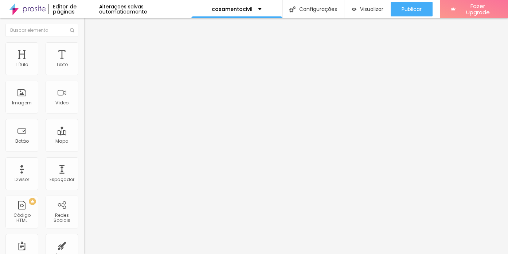
click at [87, 106] on icon "button" at bounding box center [89, 103] width 4 height 4
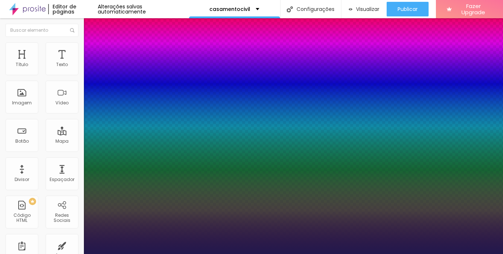
click at [426, 253] on div at bounding box center [251, 254] width 503 height 0
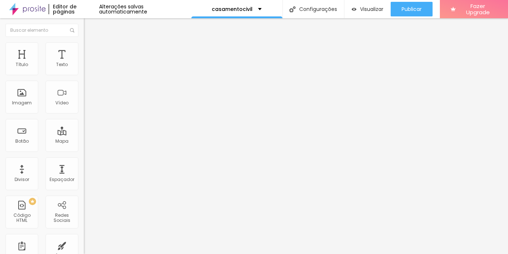
click at [84, 70] on div "Tipografia Voltar ao padrão" at bounding box center [126, 60] width 84 height 20
click at [87, 67] on icon "button" at bounding box center [88, 65] width 3 height 3
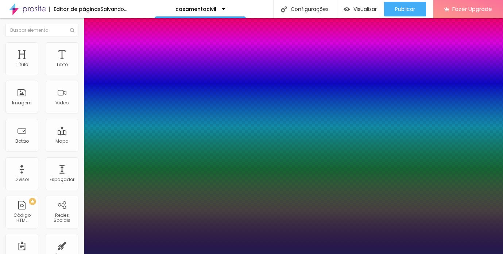
drag, startPoint x: 98, startPoint y: 124, endPoint x: 104, endPoint y: 125, distance: 5.6
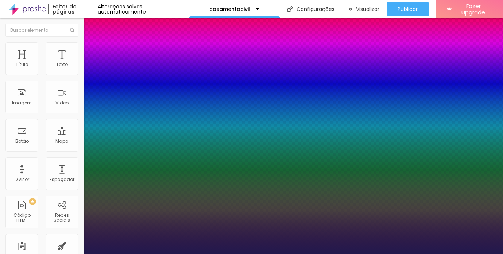
click at [379, 253] on div at bounding box center [251, 254] width 503 height 0
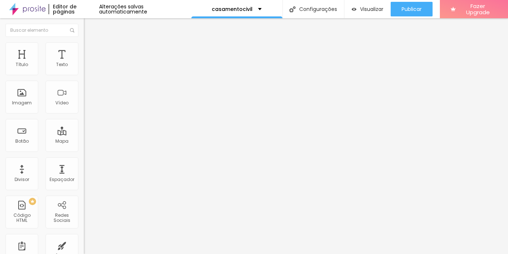
click at [84, 46] on img at bounding box center [87, 45] width 7 height 7
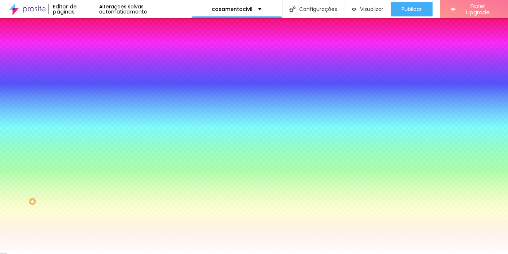
click at [87, 115] on icon "button" at bounding box center [89, 117] width 4 height 4
drag, startPoint x: 78, startPoint y: 154, endPoint x: 113, endPoint y: 155, distance: 34.3
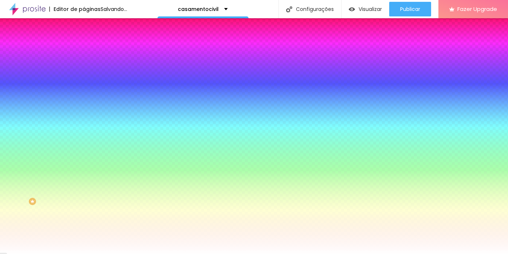
click at [336, 253] on div at bounding box center [254, 254] width 508 height 0
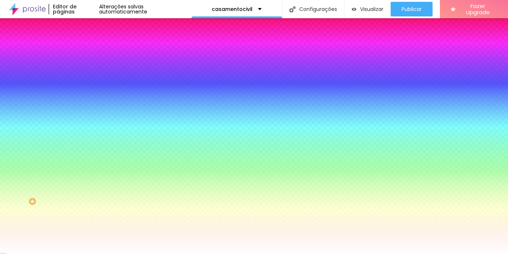
click at [84, 42] on li "Conteúdo" at bounding box center [126, 38] width 84 height 7
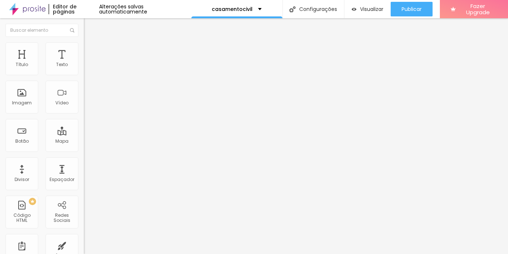
click at [89, 28] on img "button" at bounding box center [92, 27] width 6 height 6
click at [84, 70] on button "button" at bounding box center [89, 66] width 10 height 8
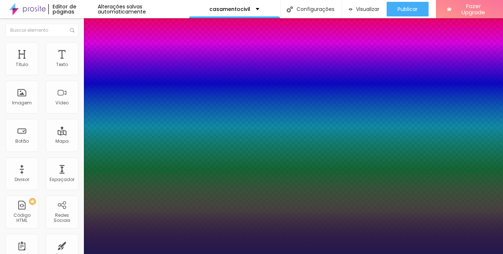
click at [272, 253] on div at bounding box center [251, 254] width 503 height 0
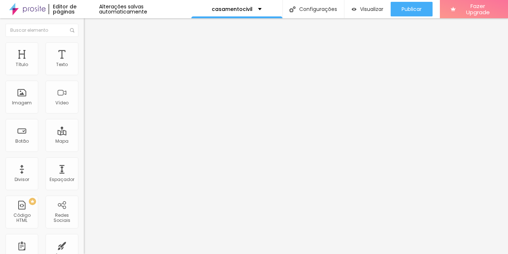
click at [89, 26] on div "Editar Coluna" at bounding box center [111, 27] width 45 height 6
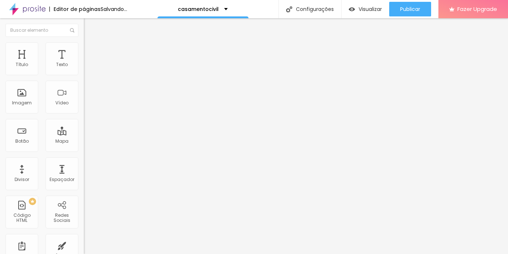
click at [84, 62] on div "Adicionar imagem" at bounding box center [126, 59] width 84 height 5
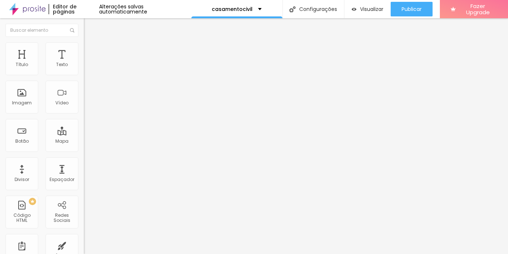
click at [84, 63] on span "Adicionar imagem" at bounding box center [107, 59] width 47 height 6
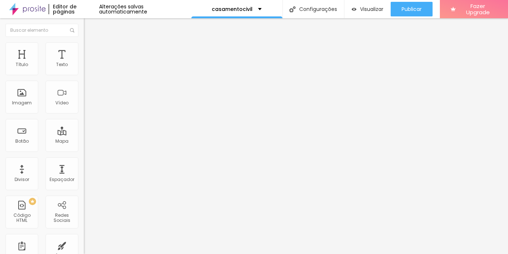
click at [84, 114] on span "Original" at bounding box center [92, 111] width 17 height 6
click at [84, 126] on div "Quadrado 1:1" at bounding box center [126, 124] width 84 height 4
click at [84, 122] on div "Padrão 4:3" at bounding box center [126, 120] width 84 height 4
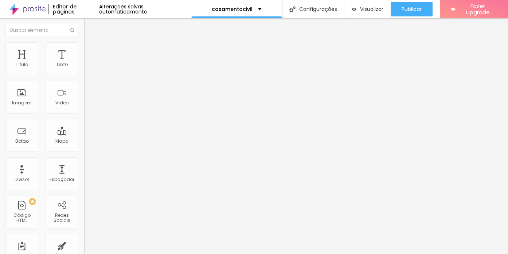
click at [84, 118] on div "Cinema 16:9" at bounding box center [126, 115] width 84 height 4
click at [84, 130] on span "Quadrado" at bounding box center [96, 127] width 24 height 6
click at [84, 48] on li "Estilo" at bounding box center [126, 45] width 84 height 7
drag, startPoint x: 75, startPoint y: 78, endPoint x: 40, endPoint y: 77, distance: 35.0
click at [84, 75] on input "range" at bounding box center [107, 72] width 47 height 6
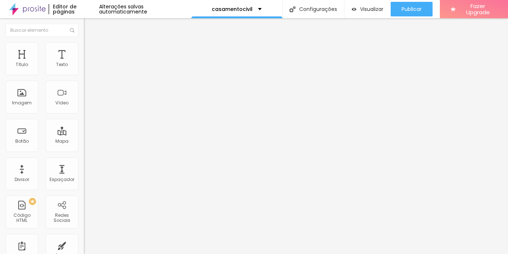
click at [90, 43] on span "Conteúdo" at bounding box center [101, 40] width 23 height 6
click at [84, 114] on span "1:1 Quadrado" at bounding box center [98, 111] width 29 height 6
click at [84, 129] on div "Quadrado 1:1" at bounding box center [126, 125] width 84 height 7
click at [84, 133] on div "Original" at bounding box center [126, 131] width 84 height 4
click at [84, 48] on li "Estilo" at bounding box center [126, 45] width 84 height 7
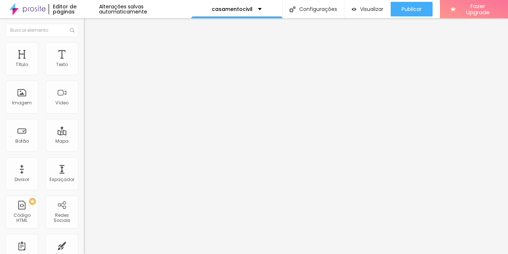
click at [84, 63] on span "Trocar imagem" at bounding box center [104, 59] width 40 height 6
click at [84, 45] on img at bounding box center [87, 45] width 7 height 7
click at [84, 75] on input "range" at bounding box center [107, 72] width 47 height 6
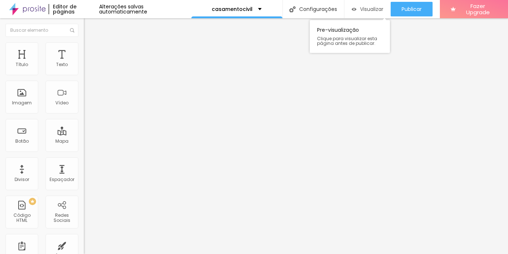
click at [363, 10] on span "Visualizar" at bounding box center [371, 9] width 23 height 6
click at [89, 24] on img "button" at bounding box center [92, 27] width 6 height 6
click at [84, 48] on li "Estilo" at bounding box center [126, 45] width 84 height 7
click at [90, 50] on span "Estilo" at bounding box center [95, 47] width 11 height 6
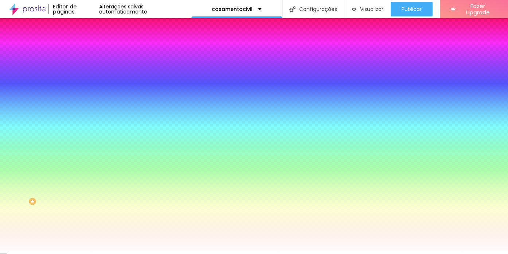
drag, startPoint x: 58, startPoint y: 132, endPoint x: 80, endPoint y: 132, distance: 22.6
click at [84, 132] on div "Imagem de fundo Adicionar imagem Efeito da Imagem Nenhum Nenhum Parallax Cor de…" at bounding box center [126, 104] width 84 height 94
paste input "DBF2FC"
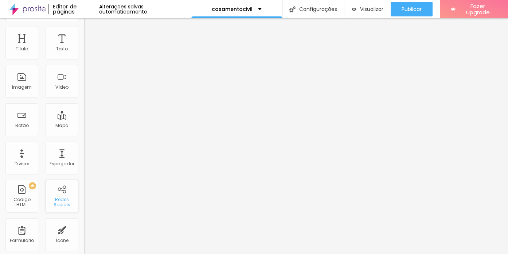
scroll to position [16, 0]
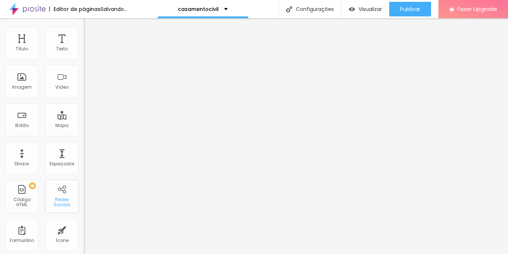
click at [56, 198] on div "Redes Sociais" at bounding box center [61, 202] width 29 height 11
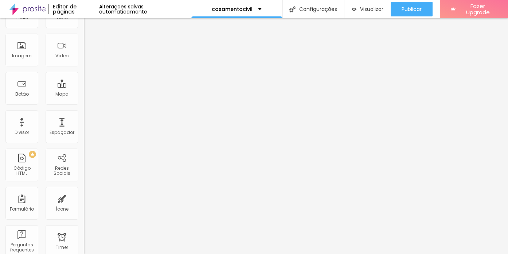
scroll to position [0, 0]
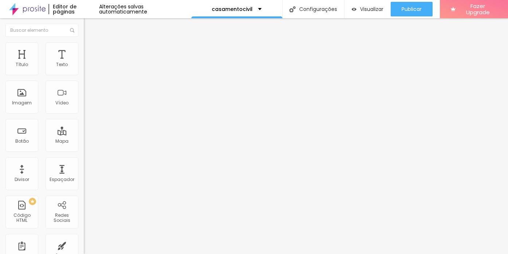
click at [84, 74] on input "text" at bounding box center [127, 70] width 87 height 7
drag, startPoint x: 56, startPoint y: 132, endPoint x: 62, endPoint y: 127, distance: 8.0
click at [84, 252] on textarea "Olá, cheguei até você pela página {page_title} e gostaria de mais informações" at bounding box center [125, 258] width 82 height 12
click at [90, 56] on span "Estilo" at bounding box center [95, 53] width 11 height 6
click at [87, 121] on img at bounding box center [89, 123] width 4 height 4
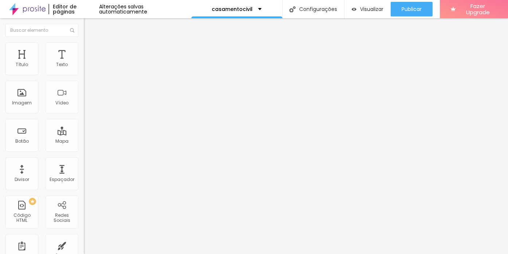
click at [87, 121] on img at bounding box center [89, 123] width 4 height 4
click at [87, 73] on img at bounding box center [89, 70] width 4 height 4
click at [84, 239] on span "Verde claro" at bounding box center [97, 242] width 26 height 6
click at [84, 251] on div "Verde escuro" at bounding box center [126, 253] width 84 height 4
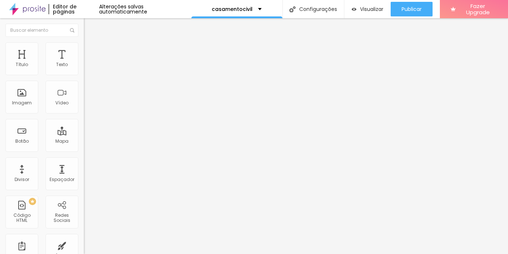
click at [90, 50] on span "Estilo" at bounding box center [95, 47] width 11 height 6
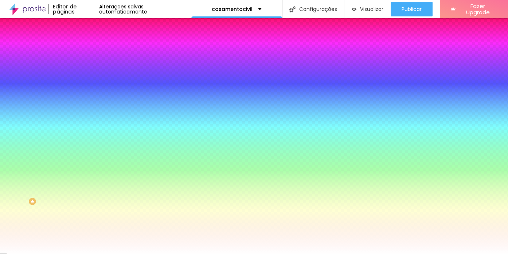
click at [90, 52] on span "Avançado" at bounding box center [102, 54] width 24 height 6
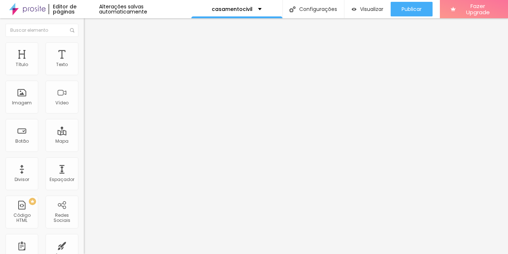
drag, startPoint x: 29, startPoint y: 71, endPoint x: 13, endPoint y: 71, distance: 16.0
click at [84, 141] on input "range" at bounding box center [107, 144] width 47 height 6
click at [84, 43] on img at bounding box center [87, 45] width 7 height 7
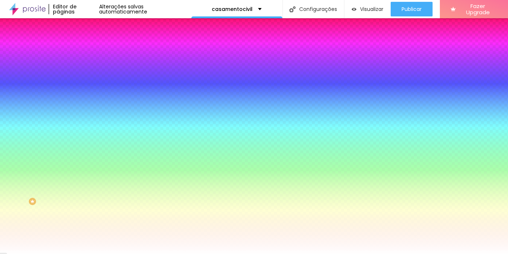
click at [84, 50] on img at bounding box center [87, 53] width 7 height 7
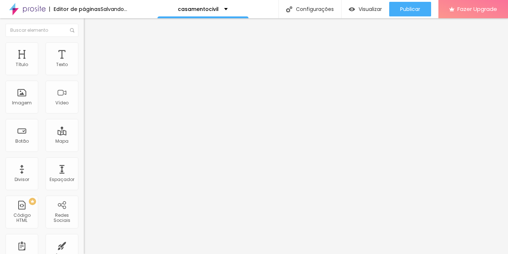
drag, startPoint x: 42, startPoint y: 71, endPoint x: 58, endPoint y: 71, distance: 16.4
click at [84, 141] on input "range" at bounding box center [107, 144] width 47 height 6
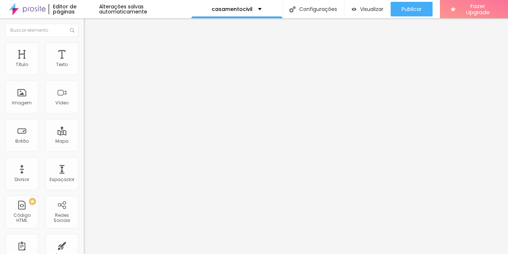
drag, startPoint x: 17, startPoint y: 86, endPoint x: 8, endPoint y: 86, distance: 9.1
click at [84, 245] on input "range" at bounding box center [107, 248] width 47 height 6
click at [84, 231] on input "Conversar no WhatsApp" at bounding box center [127, 234] width 87 height 7
drag, startPoint x: 41, startPoint y: 104, endPoint x: 0, endPoint y: 104, distance: 41.2
click at [84, 104] on div "Número do WhatsApp * [PHONE_NUMBER] + 55 Texto do botão Conversar no WhatsApp M…" at bounding box center [126, 184] width 84 height 243
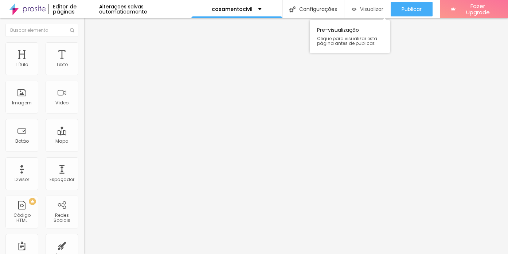
click at [363, 7] on span "Visualizar" at bounding box center [371, 9] width 23 height 6
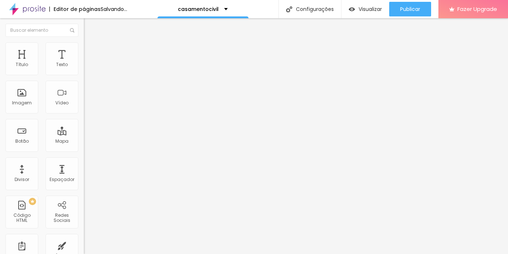
drag, startPoint x: 31, startPoint y: 105, endPoint x: 2, endPoint y: 103, distance: 29.2
click at [84, 103] on div "Número do WhatsApp * + 55 Texto do botão Conversar no WhatsApp Mensagem Olá, ch…" at bounding box center [126, 184] width 84 height 243
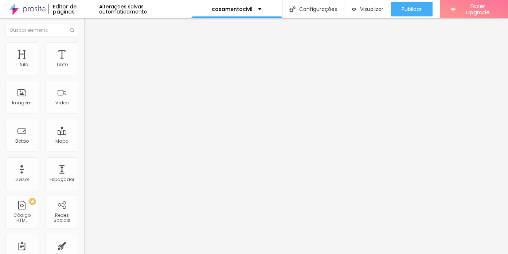
click at [84, 74] on input "text" at bounding box center [127, 70] width 87 height 7
drag, startPoint x: 56, startPoint y: 133, endPoint x: 70, endPoint y: 127, distance: 15.4
click at [84, 252] on textarea "Olá, cheguei até você pela página {page_title} e gostaria de mais informações" at bounding box center [125, 258] width 82 height 12
click at [84, 204] on div "Número do WhatsApp * [PHONE_NUMBER] + 55 Texto do botão Quero agendar o meu! Me…" at bounding box center [126, 184] width 84 height 243
click at [84, 51] on img at bounding box center [87, 51] width 7 height 7
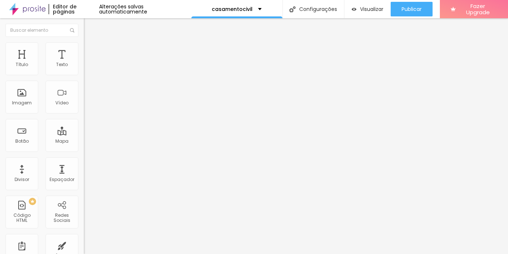
drag, startPoint x: 27, startPoint y: 116, endPoint x: 31, endPoint y: 116, distance: 4.8
click at [84, 217] on input "range" at bounding box center [107, 220] width 47 height 6
click at [84, 53] on li "Estilo" at bounding box center [126, 51] width 84 height 7
drag, startPoint x: 26, startPoint y: 116, endPoint x: 42, endPoint y: 119, distance: 15.7
click at [84, 217] on input "range" at bounding box center [107, 220] width 47 height 6
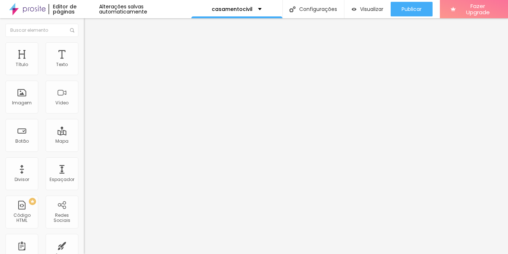
click at [84, 169] on div "Editar Botão do WhatsApp Conteúdo Estilo Avançado Visual 16 Tamanho do texto Co…" at bounding box center [126, 135] width 84 height 235
click at [84, 49] on li "Estilo" at bounding box center [126, 45] width 84 height 7
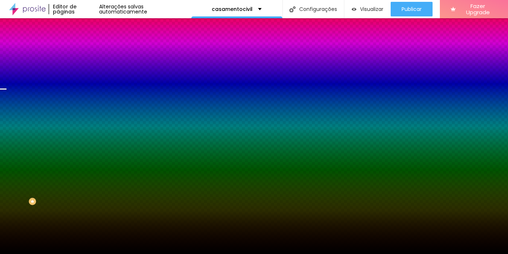
click at [84, 67] on span "Trocar imagem" at bounding box center [104, 64] width 40 height 6
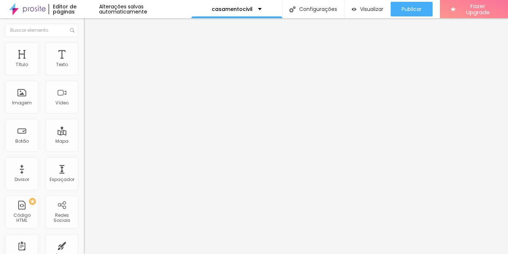
click at [84, 108] on button "button" at bounding box center [89, 104] width 10 height 8
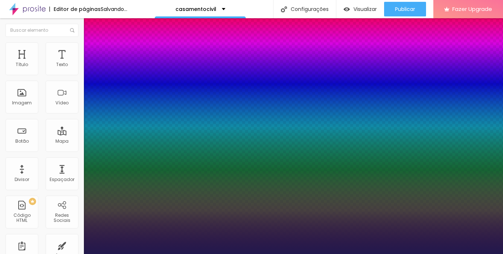
drag, startPoint x: 98, startPoint y: 205, endPoint x: 110, endPoint y: 207, distance: 12.6
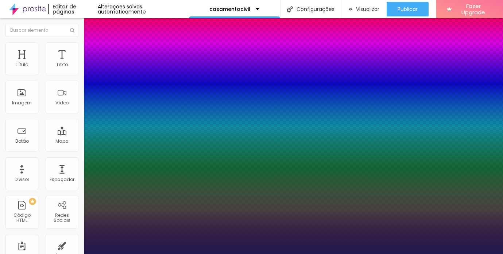
click at [243, 253] on div at bounding box center [251, 254] width 503 height 0
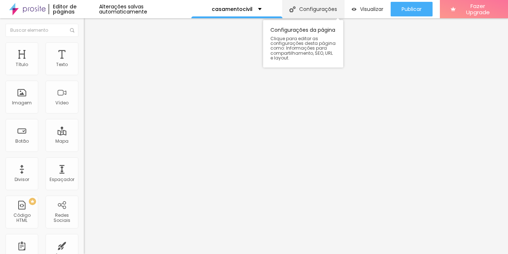
drag, startPoint x: 56, startPoint y: 63, endPoint x: 285, endPoint y: 2, distance: 237.2
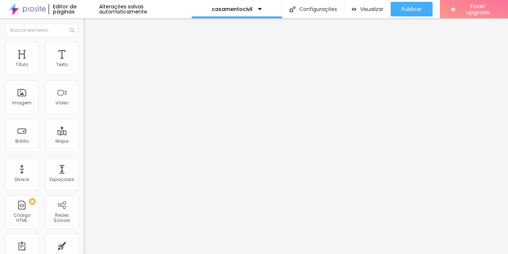
click at [84, 48] on li "Avançado" at bounding box center [126, 45] width 84 height 7
click at [84, 44] on img at bounding box center [87, 45] width 7 height 7
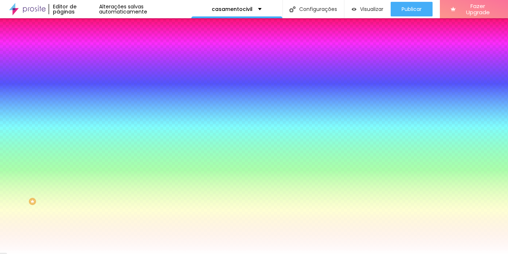
click at [84, 67] on span "Adicionar imagem" at bounding box center [107, 64] width 47 height 6
click at [124, 66] on img at bounding box center [126, 63] width 4 height 4
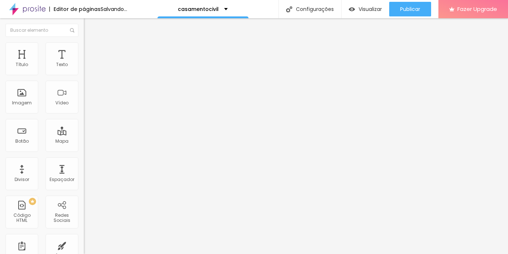
click at [84, 42] on img at bounding box center [87, 45] width 7 height 7
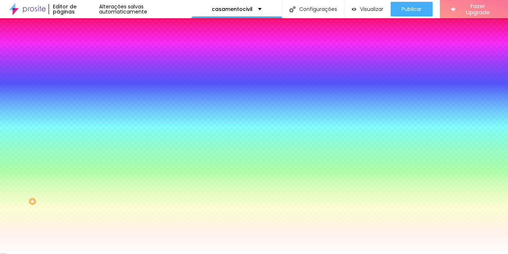
click at [84, 70] on div at bounding box center [126, 70] width 84 height 0
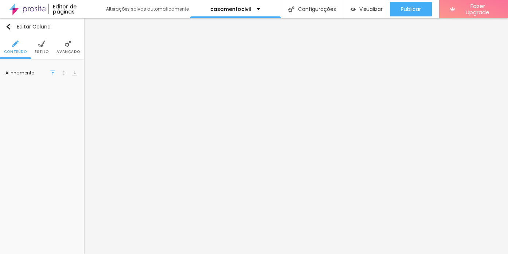
click at [38, 50] on span "Estilo" at bounding box center [42, 52] width 14 height 4
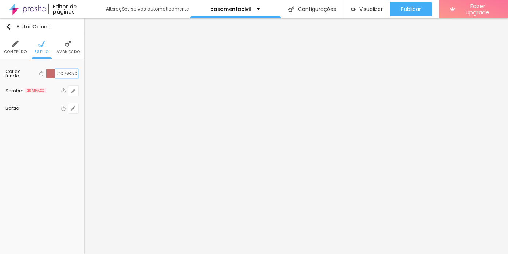
drag, startPoint x: 56, startPoint y: 73, endPoint x: 80, endPoint y: 72, distance: 23.3
click at [80, 72] on div "Cor de fundo Voltar ao padrão #C76C6C Sombra DESATIVADO Voltar ao padrão Borda …" at bounding box center [42, 90] width 84 height 63
click at [7, 27] on img "button" at bounding box center [8, 27] width 6 height 6
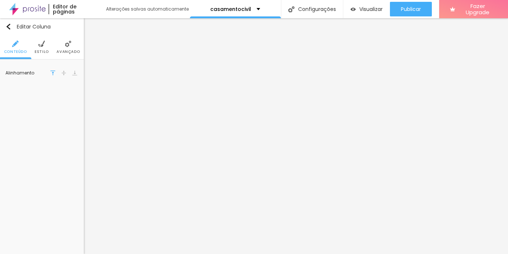
click at [43, 50] on span "Estilo" at bounding box center [42, 52] width 14 height 4
click at [63, 76] on input "#FFFFFF" at bounding box center [66, 73] width 23 height 9
drag, startPoint x: 74, startPoint y: 73, endPoint x: 47, endPoint y: 73, distance: 27.0
click at [47, 73] on div "#FFFFFF" at bounding box center [62, 74] width 32 height 10
paste input "C76C6C"
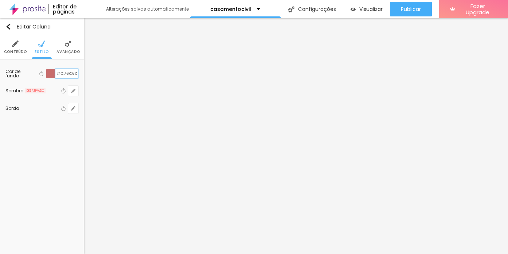
type input "#C76C6C"
click at [13, 134] on div "Editar Texto Estilo Avançado Tipografia Voltar ao padrão Sombra DESATIVADO Volt…" at bounding box center [42, 135] width 84 height 235
click at [45, 134] on div "Editar Texto Estilo Avançado Tipografia Voltar ao padrão Sombra DESATIVADO Volt…" at bounding box center [42, 135] width 84 height 235
click at [11, 23] on button "Editar Texto" at bounding box center [42, 26] width 84 height 17
click at [9, 26] on img "button" at bounding box center [8, 27] width 6 height 6
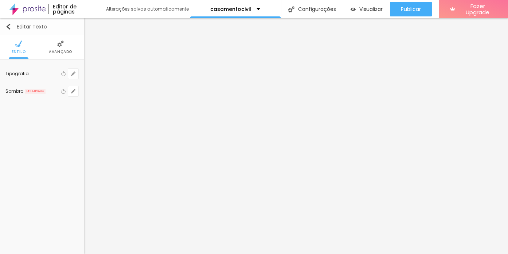
click at [9, 26] on img "button" at bounding box center [8, 27] width 6 height 6
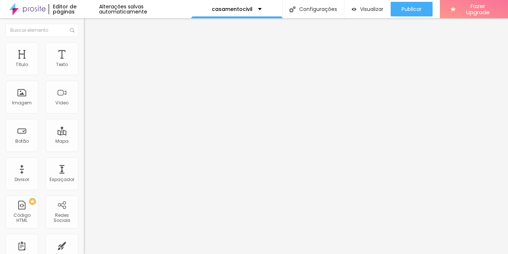
click at [84, 42] on li "Estilo" at bounding box center [126, 45] width 84 height 7
click at [84, 48] on li "Estilo" at bounding box center [126, 45] width 84 height 7
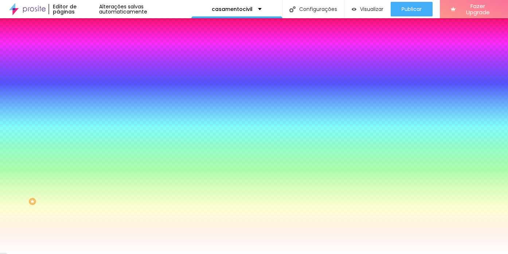
click at [84, 74] on input "#FFFFFF" at bounding box center [127, 73] width 87 height 7
paste input "C76C6C"
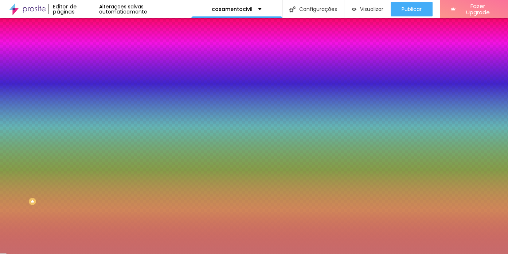
type input "#C76C6C"
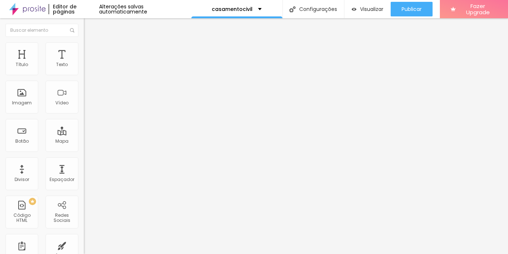
click at [90, 49] on span "Estilo" at bounding box center [95, 47] width 11 height 6
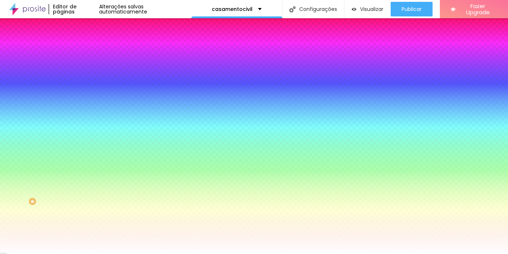
click at [84, 73] on input "#FFFFFF" at bounding box center [127, 73] width 87 height 7
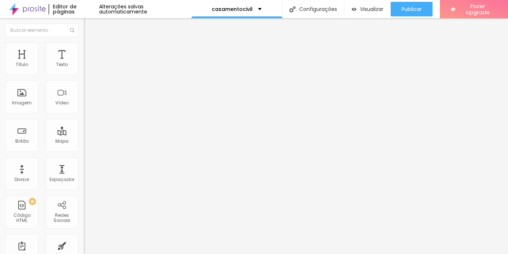
click at [90, 50] on span "Estilo" at bounding box center [95, 47] width 11 height 6
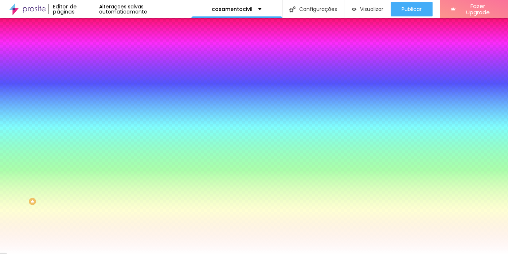
drag, startPoint x: 58, startPoint y: 72, endPoint x: 82, endPoint y: 72, distance: 24.1
click at [84, 72] on div "Cor de fundo Voltar ao padrão #FFFFFF Sombra DESATIVADO Voltar ao padrão Borda …" at bounding box center [126, 89] width 84 height 65
paste input "C76C6C"
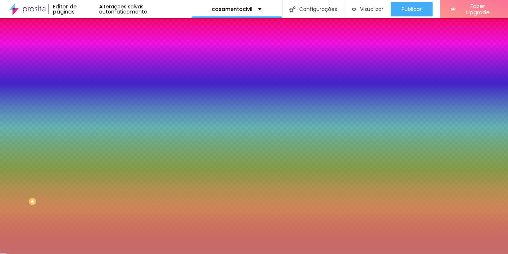
type input "#C76C6C"
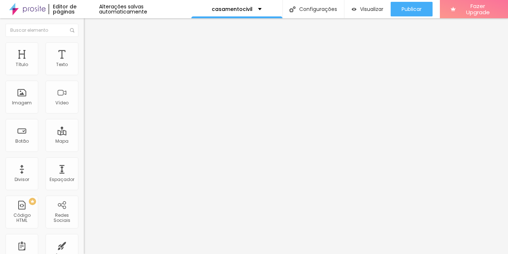
click at [84, 48] on li "Estilo" at bounding box center [126, 45] width 84 height 7
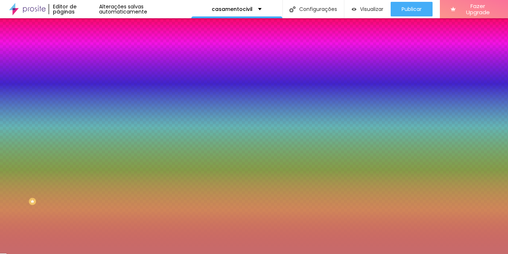
drag, startPoint x: 56, startPoint y: 73, endPoint x: 78, endPoint y: 74, distance: 21.5
click at [84, 73] on input "#C76C6C" at bounding box center [127, 73] width 87 height 7
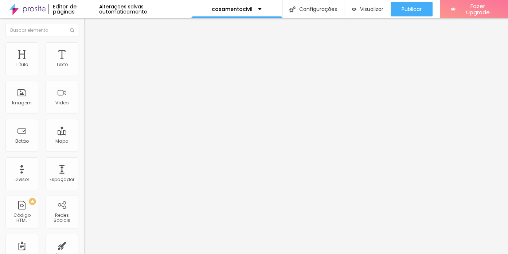
click at [84, 47] on li "Estilo" at bounding box center [126, 45] width 84 height 7
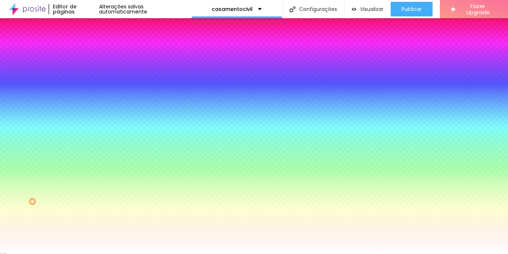
paste input "C76C6C"
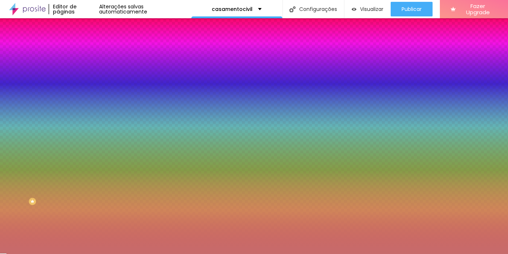
type input "#C76C6C"
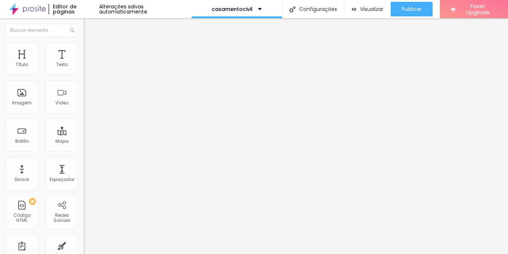
click at [84, 62] on div "Adicionar imagem" at bounding box center [126, 59] width 84 height 5
click at [84, 63] on span "Adicionar imagem" at bounding box center [107, 59] width 47 height 6
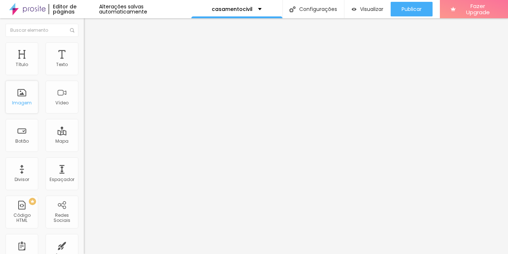
click at [24, 97] on div "Imagem" at bounding box center [21, 97] width 33 height 33
click at [21, 96] on div "Imagem" at bounding box center [21, 97] width 33 height 33
click at [84, 63] on span "Adicionar imagem" at bounding box center [107, 59] width 47 height 6
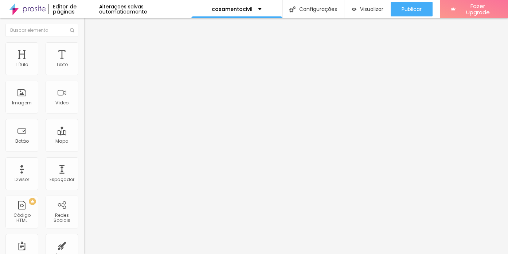
scroll to position [105, 0]
click at [84, 63] on span "Adicionar imagem" at bounding box center [107, 59] width 47 height 6
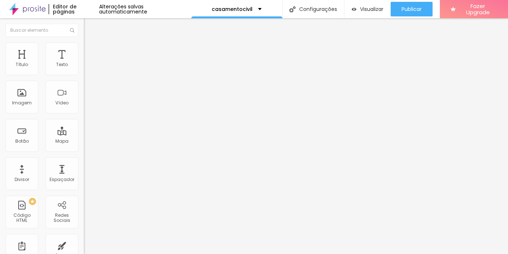
click at [28, 107] on div "Imagem" at bounding box center [21, 97] width 33 height 33
click at [18, 98] on div "Imagem" at bounding box center [21, 97] width 33 height 33
click at [84, 63] on span "Adicionar imagem" at bounding box center [107, 59] width 47 height 6
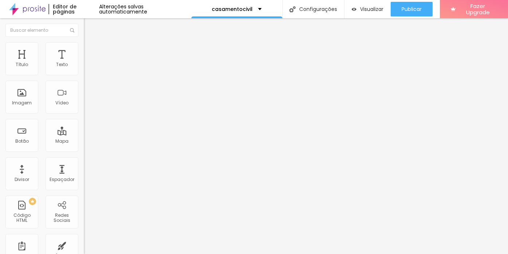
click at [354, 16] on div "Visualizar" at bounding box center [368, 9] width 32 height 15
click at [84, 45] on img at bounding box center [87, 45] width 7 height 7
click at [84, 50] on li "Avançado" at bounding box center [126, 53] width 84 height 7
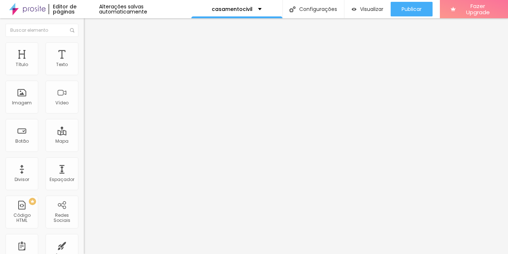
type input "0"
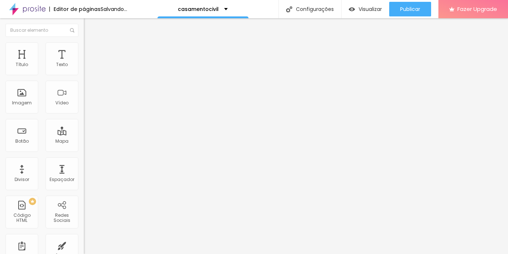
type input "53"
type input "56"
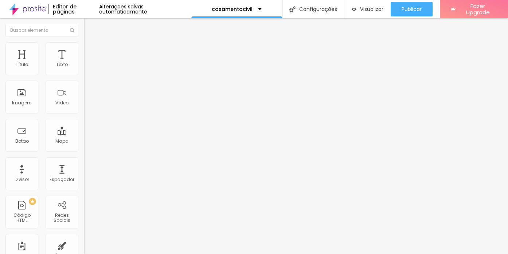
type input "55"
type input "43"
type input "34"
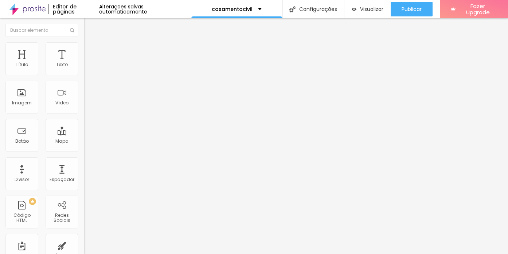
type input "34"
type input "29"
type input "9"
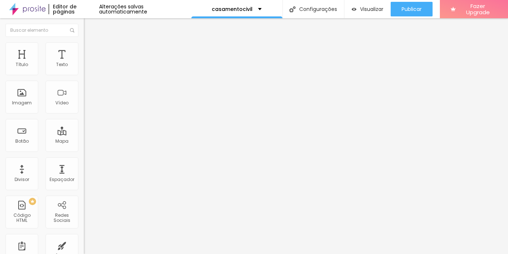
type input "4"
type input "3"
type input "2"
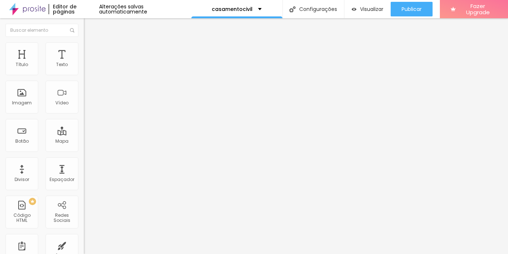
type input "2"
type input "0"
drag, startPoint x: 21, startPoint y: 85, endPoint x: 13, endPoint y: 85, distance: 7.3
type input "0"
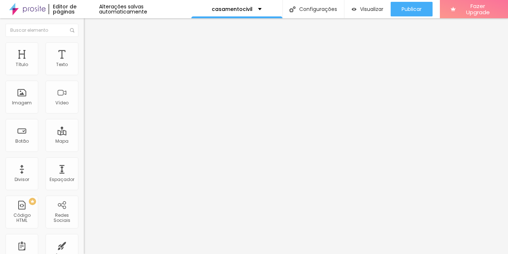
click at [84, 245] on input "range" at bounding box center [107, 248] width 47 height 6
type input "0"
type input "3"
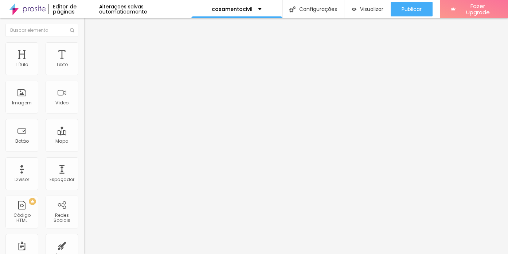
type input "42"
type input "47"
type input "51"
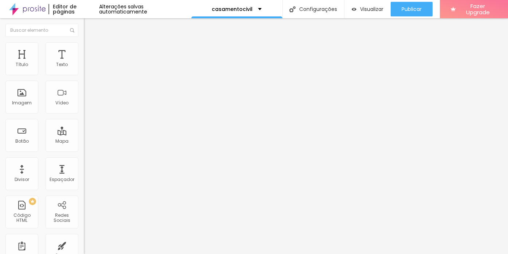
type input "51"
type input "52"
type input "53"
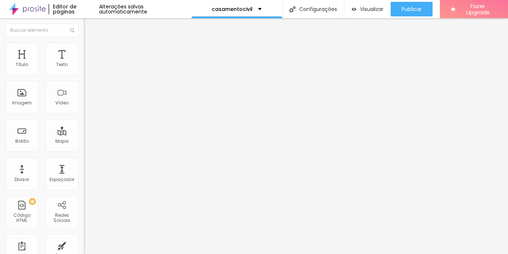
type input "55"
type input "57"
type input "58"
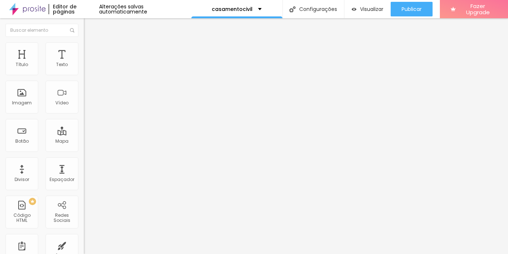
type input "58"
type input "59"
type input "61"
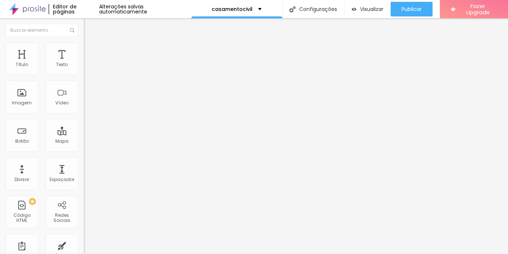
type input "63"
type input "64"
type input "65"
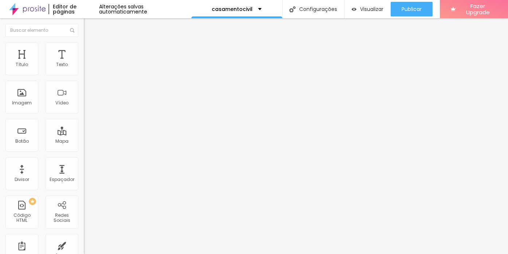
type input "65"
type input "66"
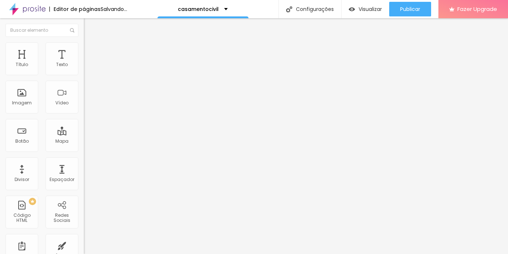
type input "67"
type input "70"
type input "71"
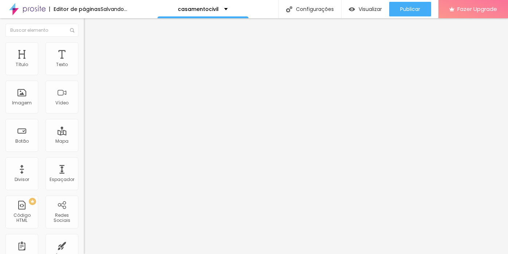
type input "71"
type input "73"
type input "74"
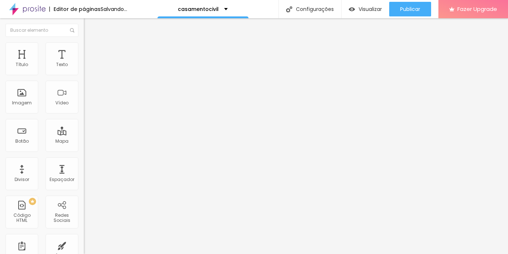
type input "75"
type input "76"
type input "81"
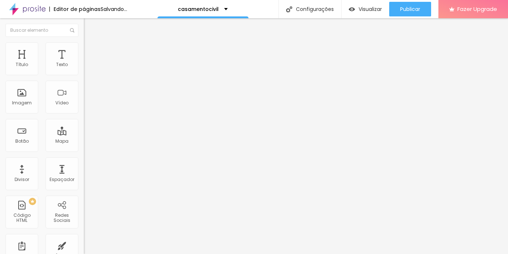
type input "81"
type input "86"
type input "87"
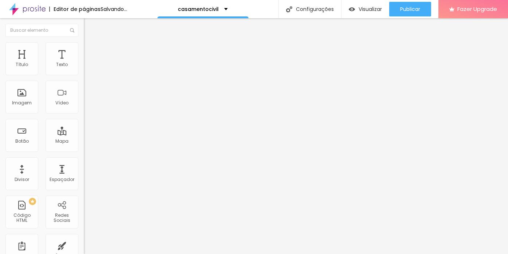
type input "88"
type input "89"
type input "90"
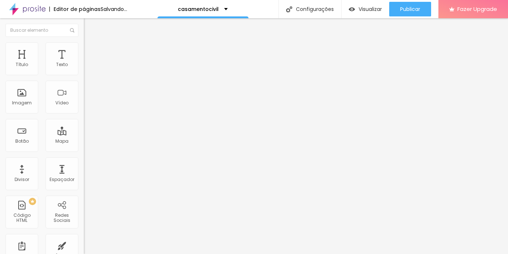
type input "90"
type input "91"
type input "92"
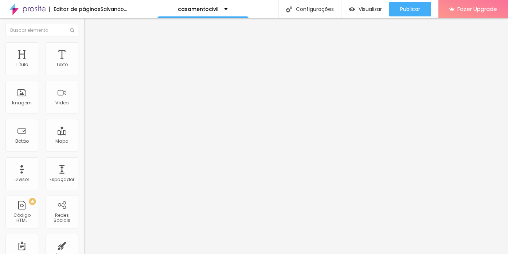
type input "94"
type input "95"
type input "96"
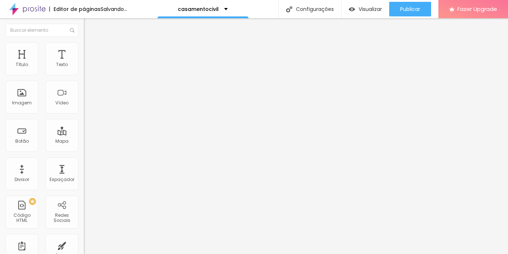
type input "96"
type input "97"
type input "98"
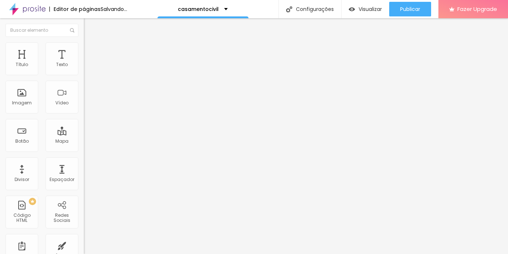
type input "99"
type input "100"
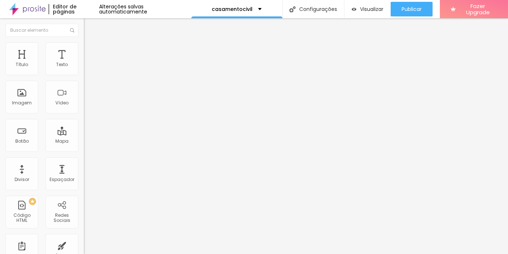
drag, startPoint x: 13, startPoint y: 72, endPoint x: 63, endPoint y: 74, distance: 50.0
type input "100"
click at [84, 141] on input "range" at bounding box center [107, 144] width 47 height 6
click at [84, 48] on li "Estilo" at bounding box center [126, 45] width 84 height 7
click at [84, 50] on img at bounding box center [87, 53] width 7 height 7
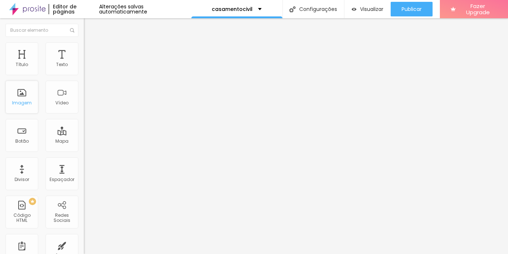
click at [16, 97] on div "Imagem" at bounding box center [21, 97] width 33 height 33
click at [21, 97] on div "Imagem" at bounding box center [21, 97] width 33 height 33
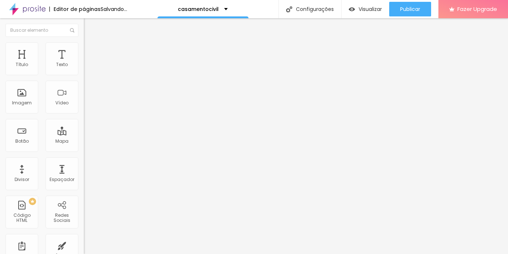
click at [84, 63] on span "Adicionar imagem" at bounding box center [107, 59] width 47 height 6
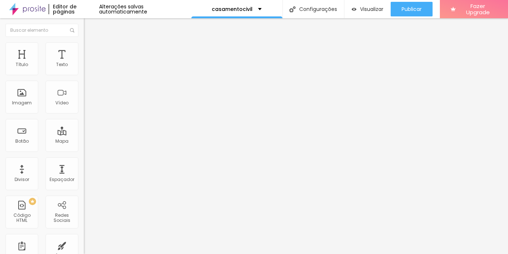
click at [84, 63] on span "Adicionar imagem" at bounding box center [107, 59] width 47 height 6
click at [84, 63] on span "Trocar imagem" at bounding box center [104, 59] width 40 height 6
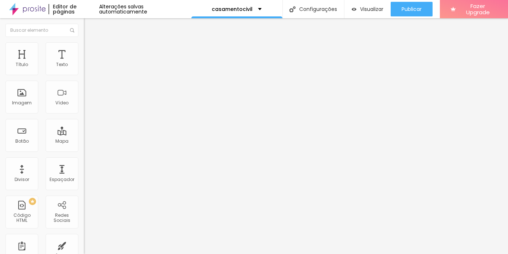
click at [155, 253] on div "Subindo 4/4 arquivos" at bounding box center [254, 256] width 508 height 4
click at [84, 63] on span "Adicionar imagem" at bounding box center [107, 59] width 47 height 6
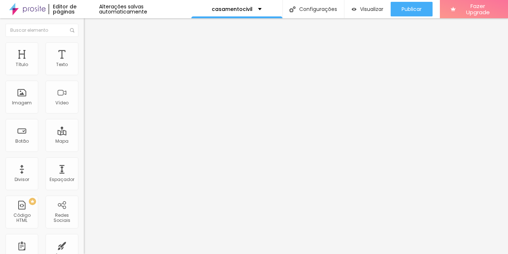
click at [84, 63] on span "Trocar imagem" at bounding box center [104, 59] width 40 height 6
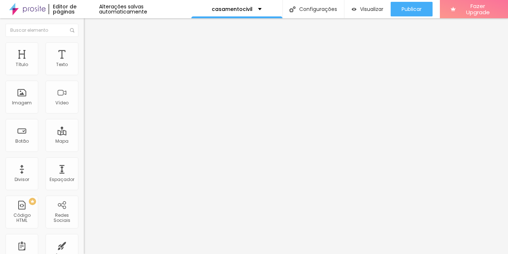
click at [84, 63] on span "Trocar imagem" at bounding box center [104, 59] width 40 height 6
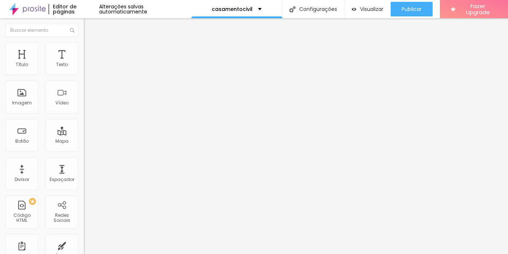
click at [84, 63] on span "Trocar imagem" at bounding box center [104, 59] width 40 height 6
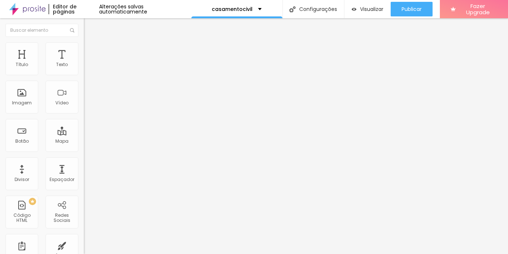
click at [84, 63] on span "Trocar imagem" at bounding box center [104, 59] width 40 height 6
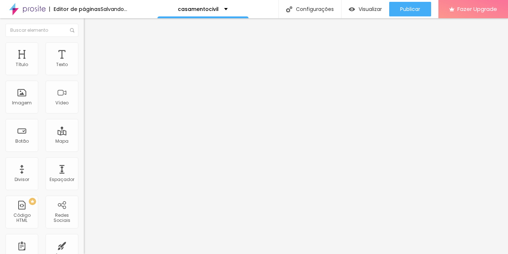
click at [84, 63] on span "Adicionar imagem" at bounding box center [107, 59] width 47 height 6
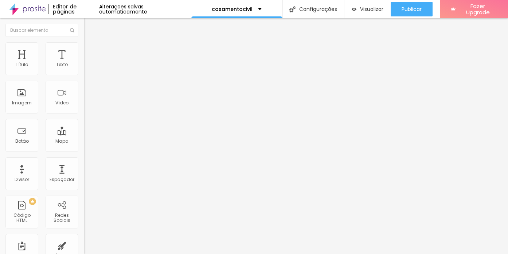
click at [84, 63] on span "Adicionar imagem" at bounding box center [107, 59] width 47 height 6
click at [84, 72] on img at bounding box center [86, 69] width 5 height 5
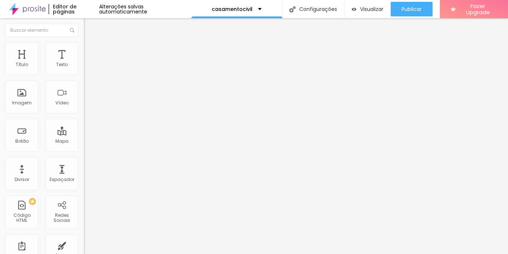
click at [84, 72] on img at bounding box center [86, 69] width 5 height 5
click at [84, 108] on button "button" at bounding box center [89, 104] width 10 height 8
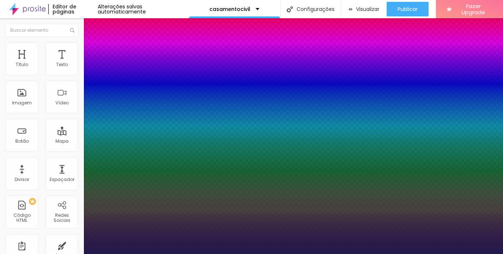
type input "1"
select select "SourceSansPro"
type input "1"
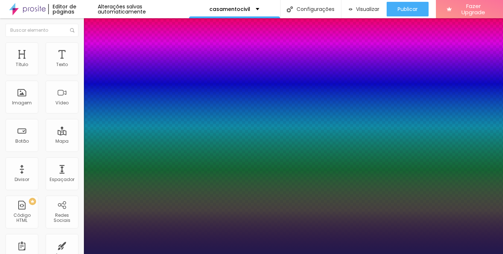
click at [197, 253] on div at bounding box center [251, 254] width 503 height 0
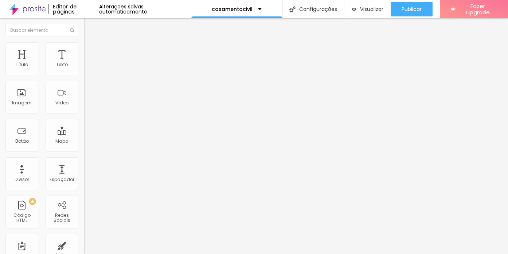
click at [87, 106] on icon "button" at bounding box center [89, 103] width 4 height 4
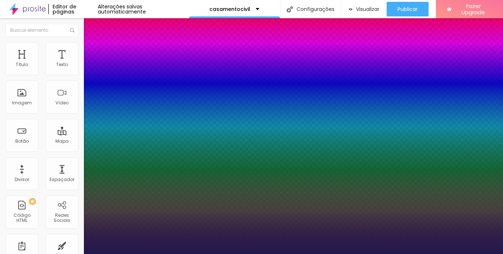
type input "1"
type input "17"
type input "1"
type input "22"
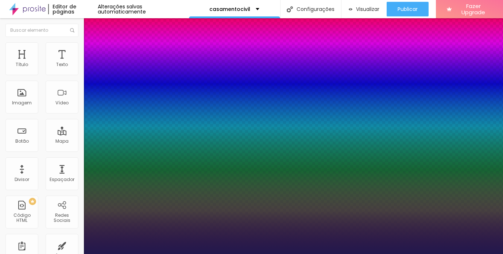
type input "22"
type input "1"
type input "24"
type input "1"
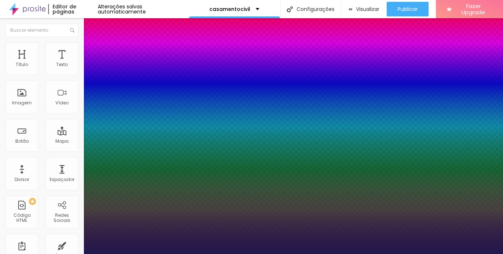
type input "25"
type input "1"
type input "26"
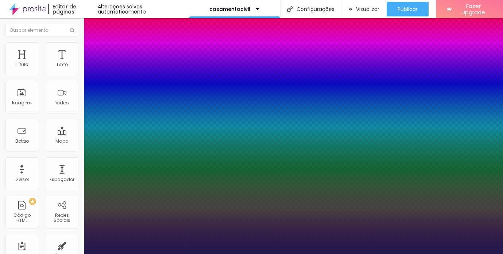
type input "1"
type input "27"
type input "1"
type input "28"
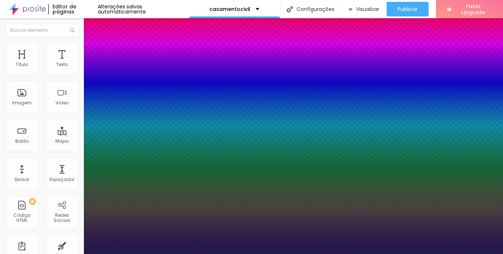
type input "28"
type input "1"
type input "29"
type input "1"
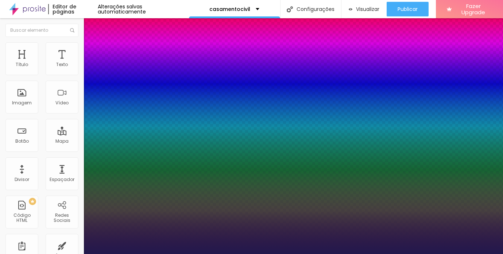
type input "33"
type input "1"
type input "34"
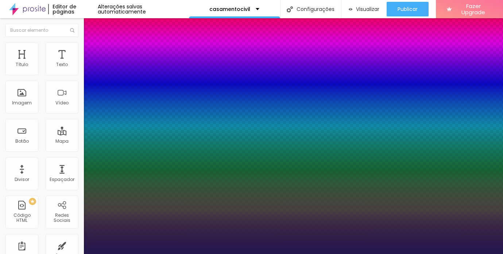
type input "1"
type input "35"
type input "1"
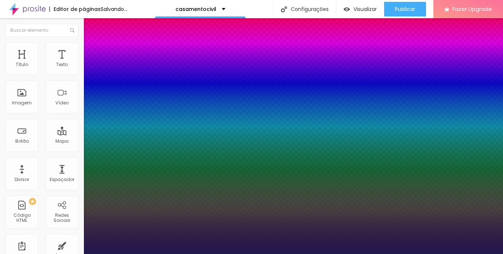
type input "36"
type input "1"
type input "37"
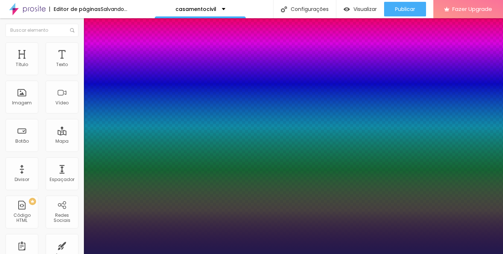
type input "1"
type input "38"
type input "1"
type input "39"
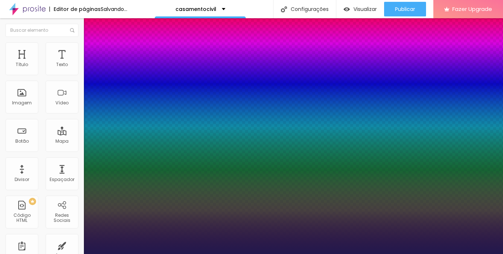
type input "39"
type input "1"
type input "40"
type input "1"
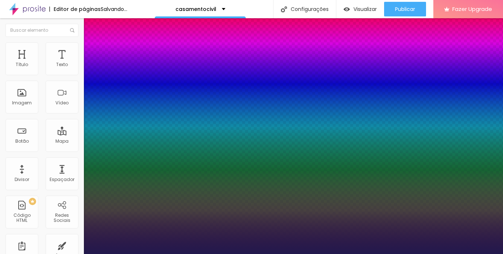
type input "41"
type input "1"
type input "44"
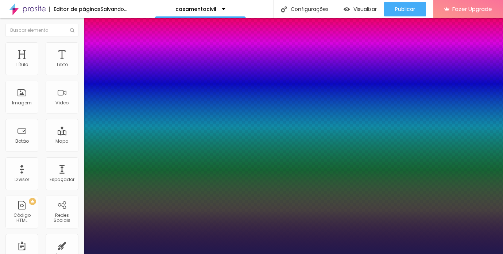
type input "1"
type input "45"
type input "1"
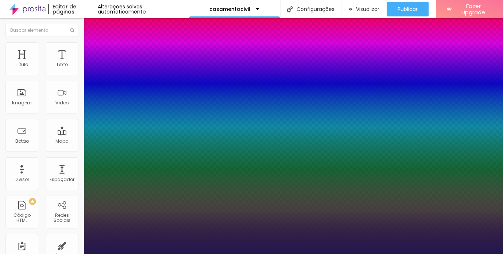
drag, startPoint x: 98, startPoint y: 207, endPoint x: 115, endPoint y: 211, distance: 16.9
type input "45"
click at [161, 253] on div at bounding box center [251, 254] width 503 height 0
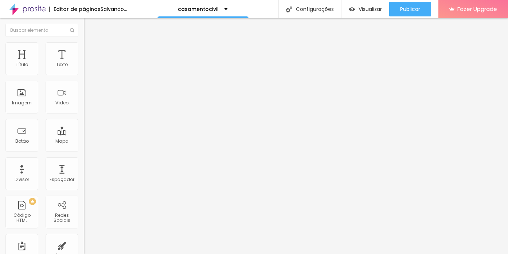
click at [84, 23] on button "Editar Título" at bounding box center [126, 26] width 84 height 17
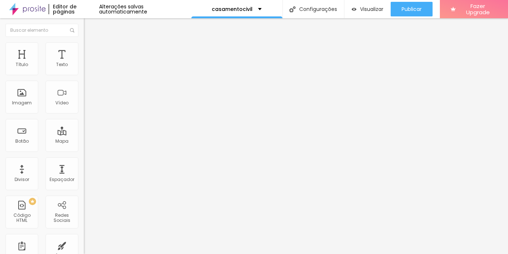
click at [84, 48] on li "Estilo" at bounding box center [126, 45] width 84 height 7
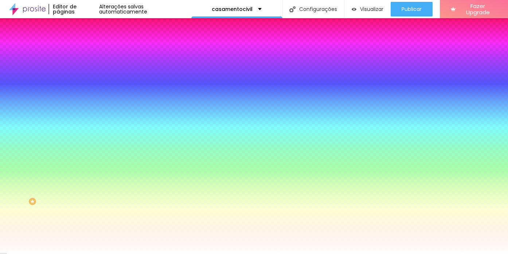
click at [84, 42] on li "Conteúdo" at bounding box center [126, 38] width 84 height 7
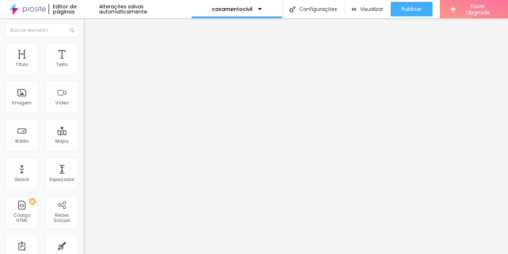
click at [89, 28] on img "button" at bounding box center [92, 27] width 6 height 6
click at [84, 70] on button "button" at bounding box center [89, 66] width 10 height 8
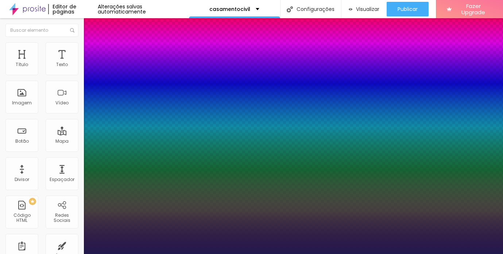
type input "1"
type input "15"
type input "1"
type input "16"
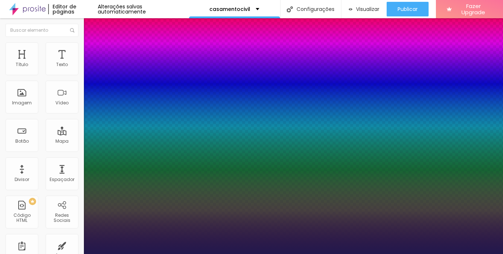
type input "16"
type input "1"
type input "20"
type input "1"
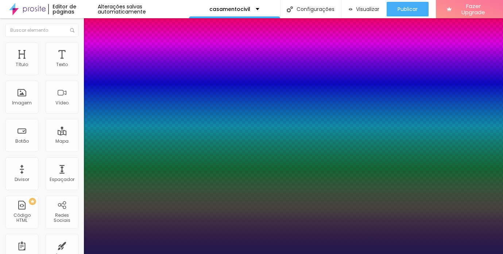
type input "19"
type input "1"
type input "19"
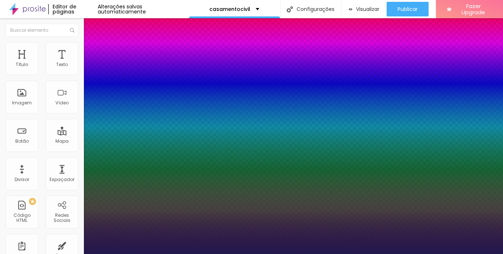
type input "1"
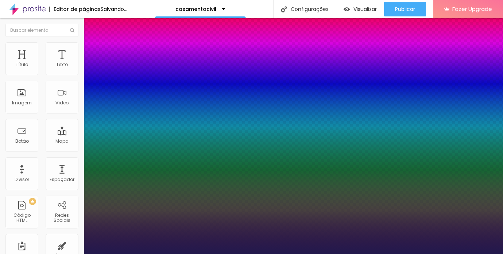
click at [208, 253] on div at bounding box center [251, 254] width 503 height 0
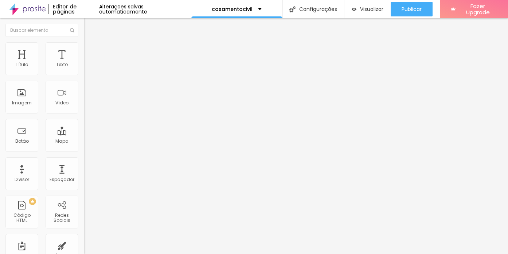
click at [84, 46] on img at bounding box center [87, 45] width 7 height 7
click at [84, 49] on li "Estilo" at bounding box center [126, 45] width 84 height 7
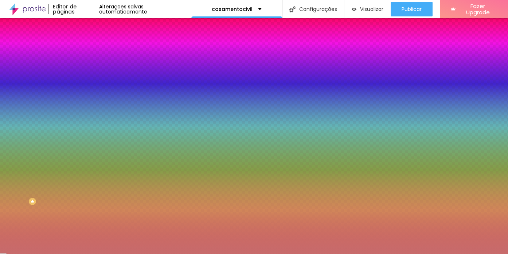
drag, startPoint x: 57, startPoint y: 72, endPoint x: 82, endPoint y: 73, distance: 25.1
click at [84, 73] on div "Cor de fundo Voltar ao padrão #C76C6C Sombra DESATIVADO Voltar ao padrão Borda …" at bounding box center [126, 89] width 84 height 65
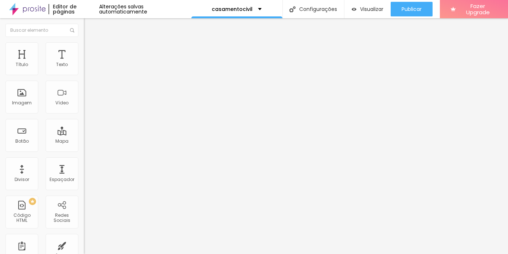
click at [84, 47] on ul "Conteúdo Estilo Avançado" at bounding box center [126, 46] width 84 height 22
click at [84, 48] on li "Estilo" at bounding box center [126, 45] width 84 height 7
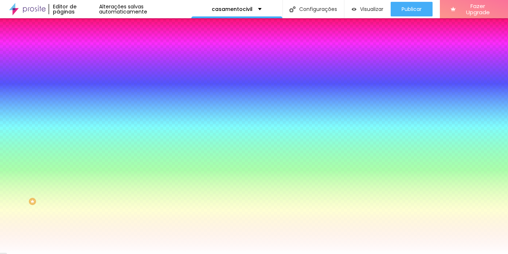
drag, startPoint x: 58, startPoint y: 73, endPoint x: 80, endPoint y: 73, distance: 21.9
click at [84, 73] on div "Cor de fundo Voltar ao padrão #FFFFFF Sombra DESATIVADO Voltar ao padrão Borda …" at bounding box center [126, 89] width 84 height 65
paste input "C76C6C"
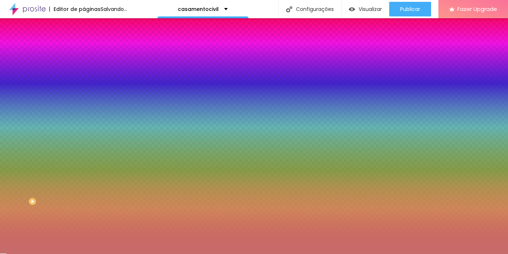
type input "#C76C6C"
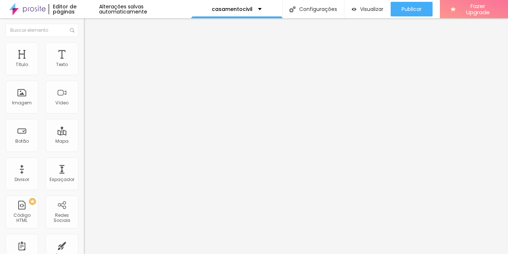
click at [89, 24] on img "button" at bounding box center [92, 27] width 6 height 6
click at [84, 70] on button "button" at bounding box center [89, 66] width 10 height 8
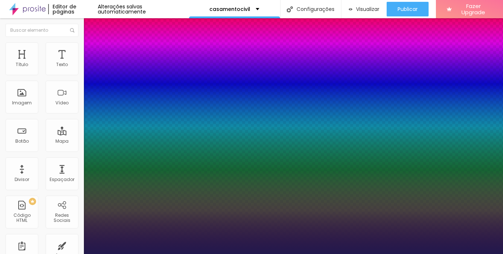
type input "1"
type input "15"
type input "1"
type input "16"
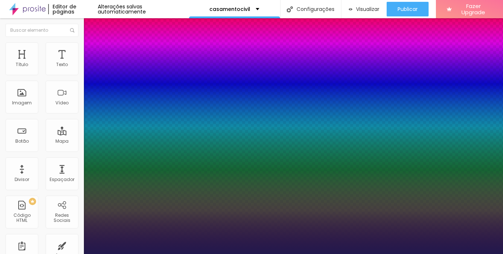
type input "16"
type input "1"
type input "17"
type input "1"
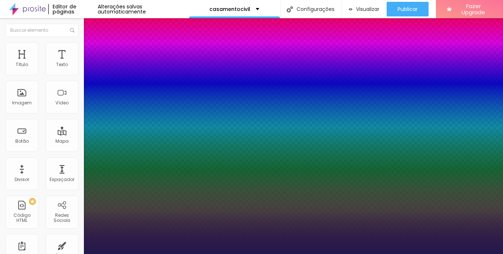
type input "20"
type input "1"
type input "21"
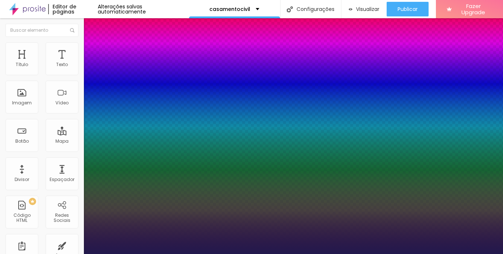
type input "1"
type input "22"
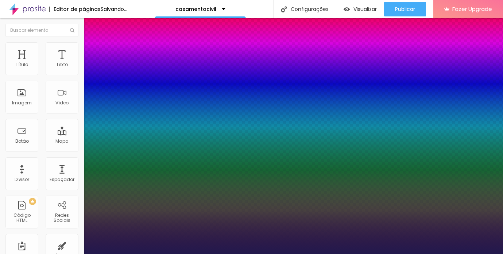
click at [292, 253] on div at bounding box center [251, 254] width 503 height 0
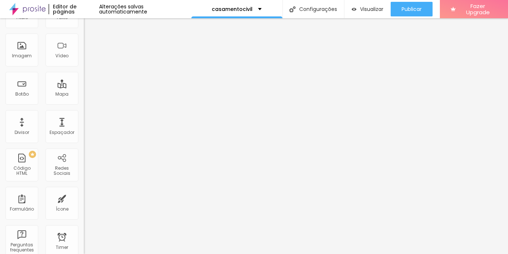
scroll to position [0, 0]
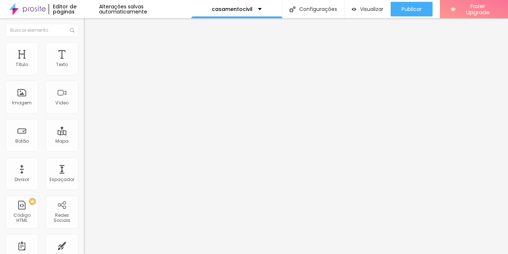
click at [84, 74] on input "text" at bounding box center [127, 70] width 87 height 7
drag, startPoint x: 67, startPoint y: 106, endPoint x: 0, endPoint y: 106, distance: 67.1
click at [84, 106] on div "Número do WhatsApp * (31)99308-9183 + 55 Texto do botão Conversar no WhatsApp M…" at bounding box center [126, 184] width 84 height 243
click at [90, 55] on span "Estilo" at bounding box center [95, 53] width 11 height 6
click at [87, 121] on img at bounding box center [89, 123] width 4 height 4
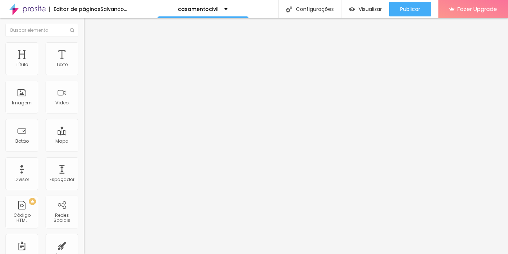
click at [87, 121] on img at bounding box center [89, 123] width 4 height 4
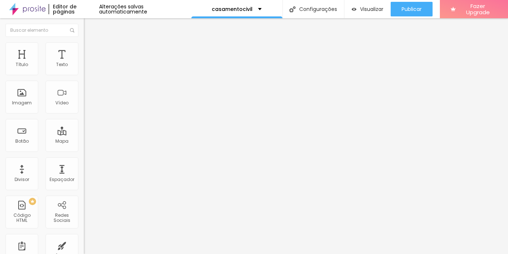
click at [87, 73] on img at bounding box center [89, 70] width 4 height 4
click at [84, 239] on span "Verde claro" at bounding box center [97, 242] width 26 height 6
click at [84, 250] on span "Verde escuro" at bounding box center [98, 253] width 29 height 6
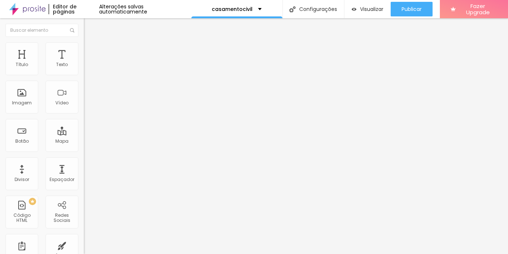
drag, startPoint x: 26, startPoint y: 116, endPoint x: 32, endPoint y: 117, distance: 6.4
click at [84, 217] on input "range" at bounding box center [107, 220] width 47 height 6
click at [84, 74] on img at bounding box center [86, 76] width 5 height 5
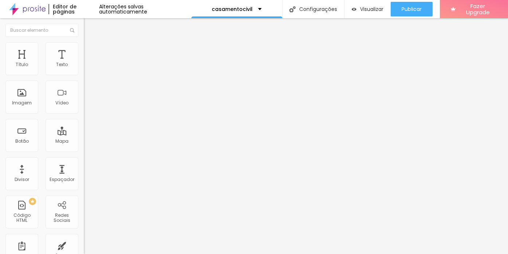
click at [84, 147] on div "Instagram" at bounding box center [126, 149] width 84 height 4
click at [84, 248] on input "https://" at bounding box center [127, 251] width 87 height 7
paste input "https://www.instagram.com/natidrigo.fotovideo/"
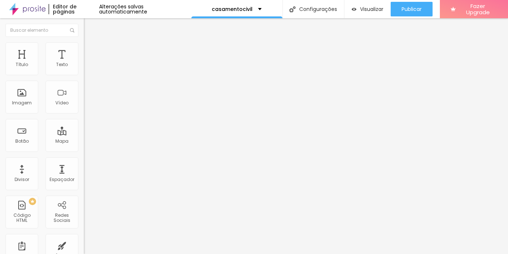
scroll to position [0, 66]
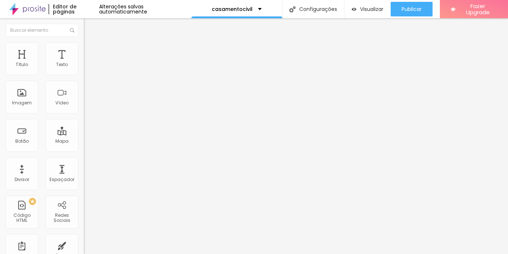
drag, startPoint x: 8, startPoint y: 84, endPoint x: 8, endPoint y: 67, distance: 16.4
click at [84, 153] on div "Editar Redes Sociais Conteúdo Estilo Avançado WhatsApp Rede social WhatsApp End…" at bounding box center [126, 135] width 84 height 235
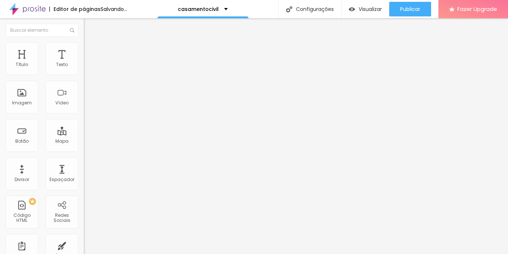
click at [90, 50] on span "Estilo" at bounding box center [95, 47] width 11 height 6
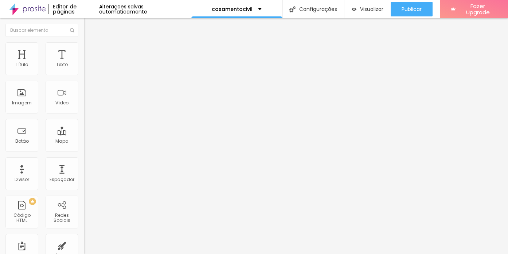
click at [84, 93] on input "range" at bounding box center [107, 90] width 47 height 6
drag, startPoint x: 32, startPoint y: 118, endPoint x: 87, endPoint y: 124, distance: 56.0
click at [87, 112] on input "range" at bounding box center [107, 109] width 47 height 6
drag, startPoint x: 29, startPoint y: 77, endPoint x: 43, endPoint y: 78, distance: 14.7
click at [84, 75] on input "range" at bounding box center [107, 72] width 47 height 6
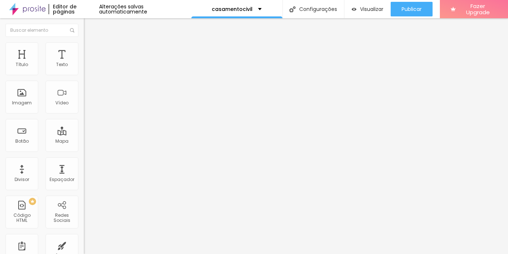
drag, startPoint x: 27, startPoint y: 99, endPoint x: 31, endPoint y: 100, distance: 4.4
click at [84, 93] on input "range" at bounding box center [107, 90] width 47 height 6
click at [84, 50] on img at bounding box center [87, 53] width 7 height 7
click at [84, 141] on input "range" at bounding box center [107, 144] width 47 height 6
drag, startPoint x: 19, startPoint y: 86, endPoint x: 23, endPoint y: 85, distance: 3.7
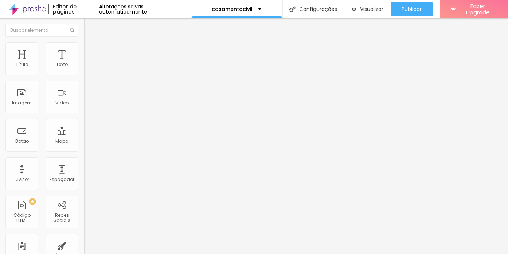
click at [84, 245] on input "range" at bounding box center [107, 248] width 47 height 6
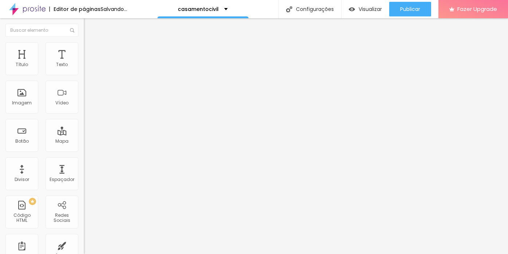
drag, startPoint x: 20, startPoint y: 71, endPoint x: 35, endPoint y: 82, distance: 18.7
click at [84, 141] on input "range" at bounding box center [107, 144] width 47 height 6
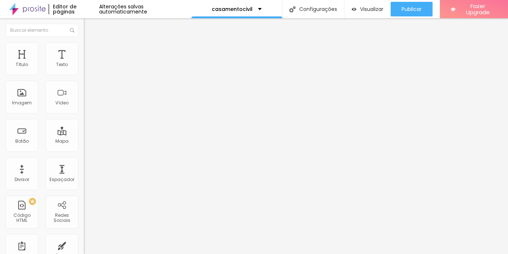
click at [84, 48] on li "Estilo" at bounding box center [126, 45] width 84 height 7
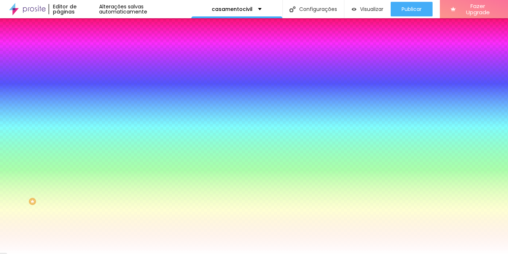
click at [84, 50] on li "Avançado" at bounding box center [126, 53] width 84 height 7
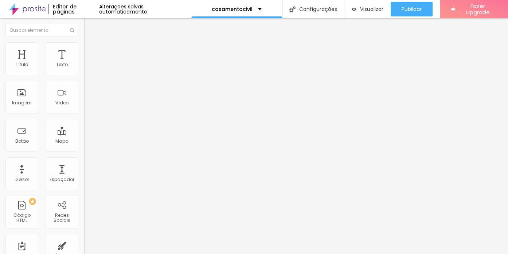
drag, startPoint x: 29, startPoint y: 71, endPoint x: 44, endPoint y: 87, distance: 21.9
click at [84, 141] on input "range" at bounding box center [107, 144] width 47 height 6
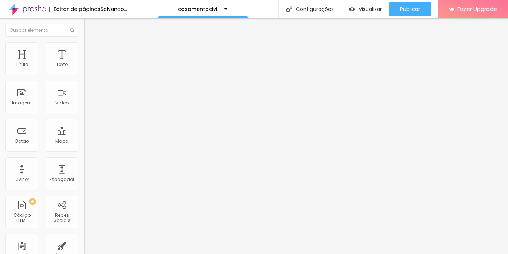
click at [90, 51] on span "Avançado" at bounding box center [102, 54] width 24 height 6
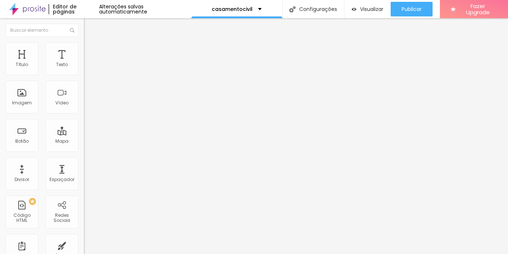
drag, startPoint x: 43, startPoint y: 73, endPoint x: 34, endPoint y: 71, distance: 9.6
click at [84, 141] on input "range" at bounding box center [107, 144] width 47 height 6
drag, startPoint x: 16, startPoint y: 86, endPoint x: 11, endPoint y: 86, distance: 5.5
click at [84, 245] on input "range" at bounding box center [107, 248] width 47 height 6
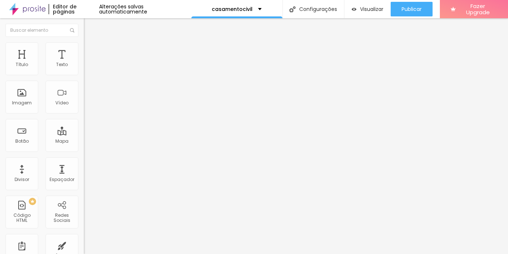
click at [89, 25] on img "button" at bounding box center [92, 27] width 6 height 6
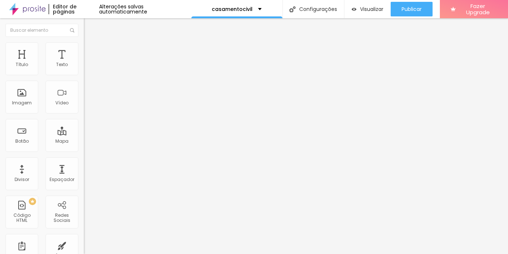
click at [89, 27] on img "button" at bounding box center [92, 27] width 6 height 6
click at [89, 25] on img "button" at bounding box center [92, 27] width 6 height 6
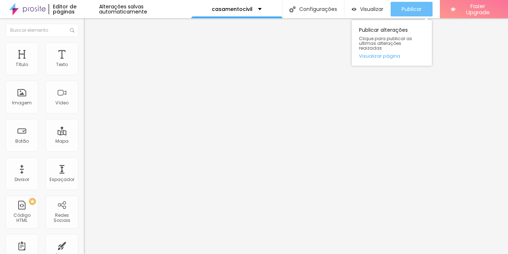
click at [406, 7] on span "Publicar" at bounding box center [412, 9] width 20 height 6
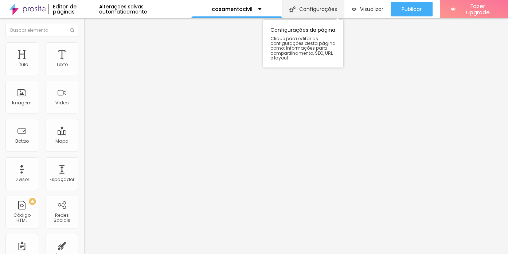
click at [304, 5] on div "Configurações" at bounding box center [313, 9] width 62 height 18
